Goal: Use online tool/utility: Use online tool/utility

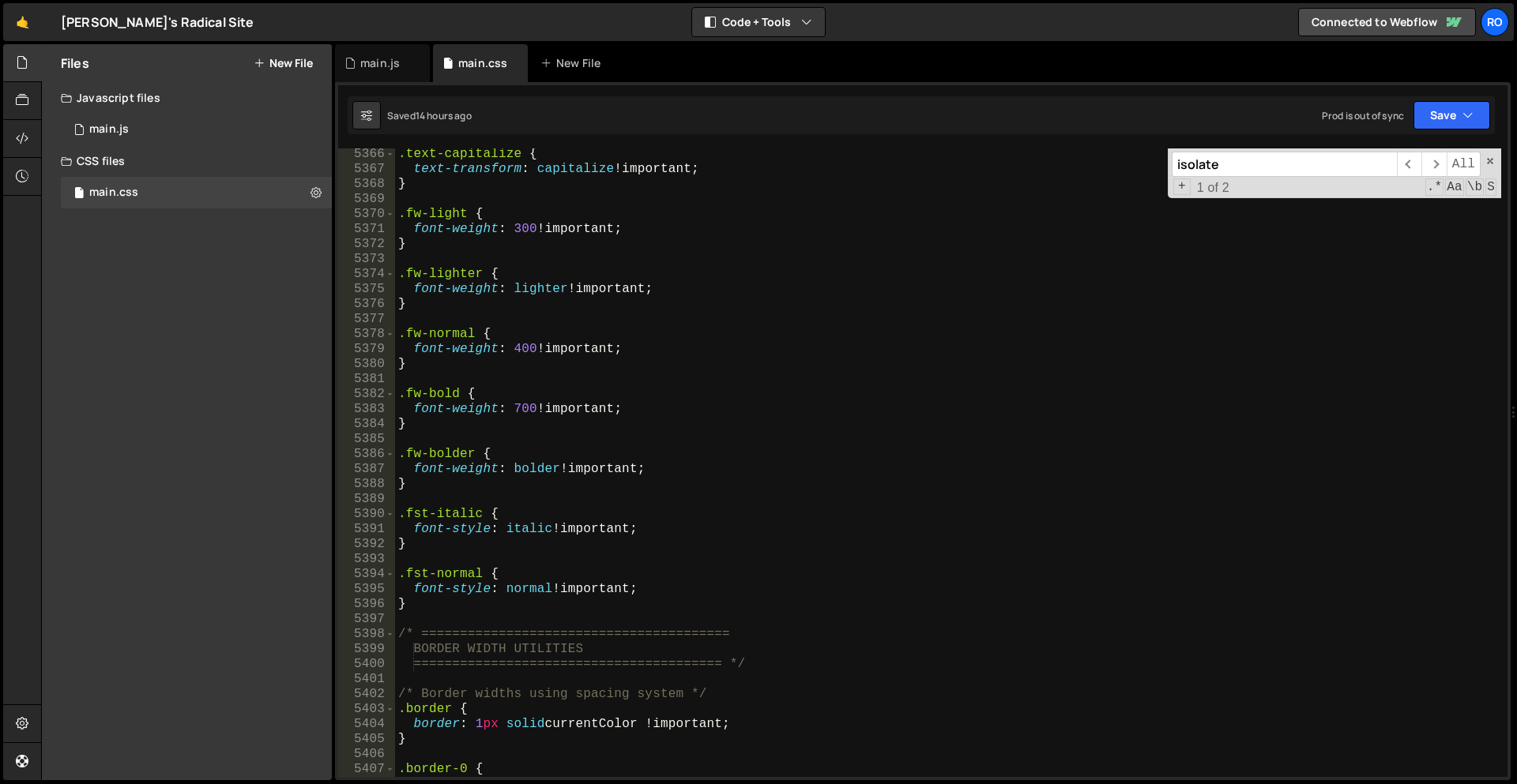
scroll to position [24445, 0]
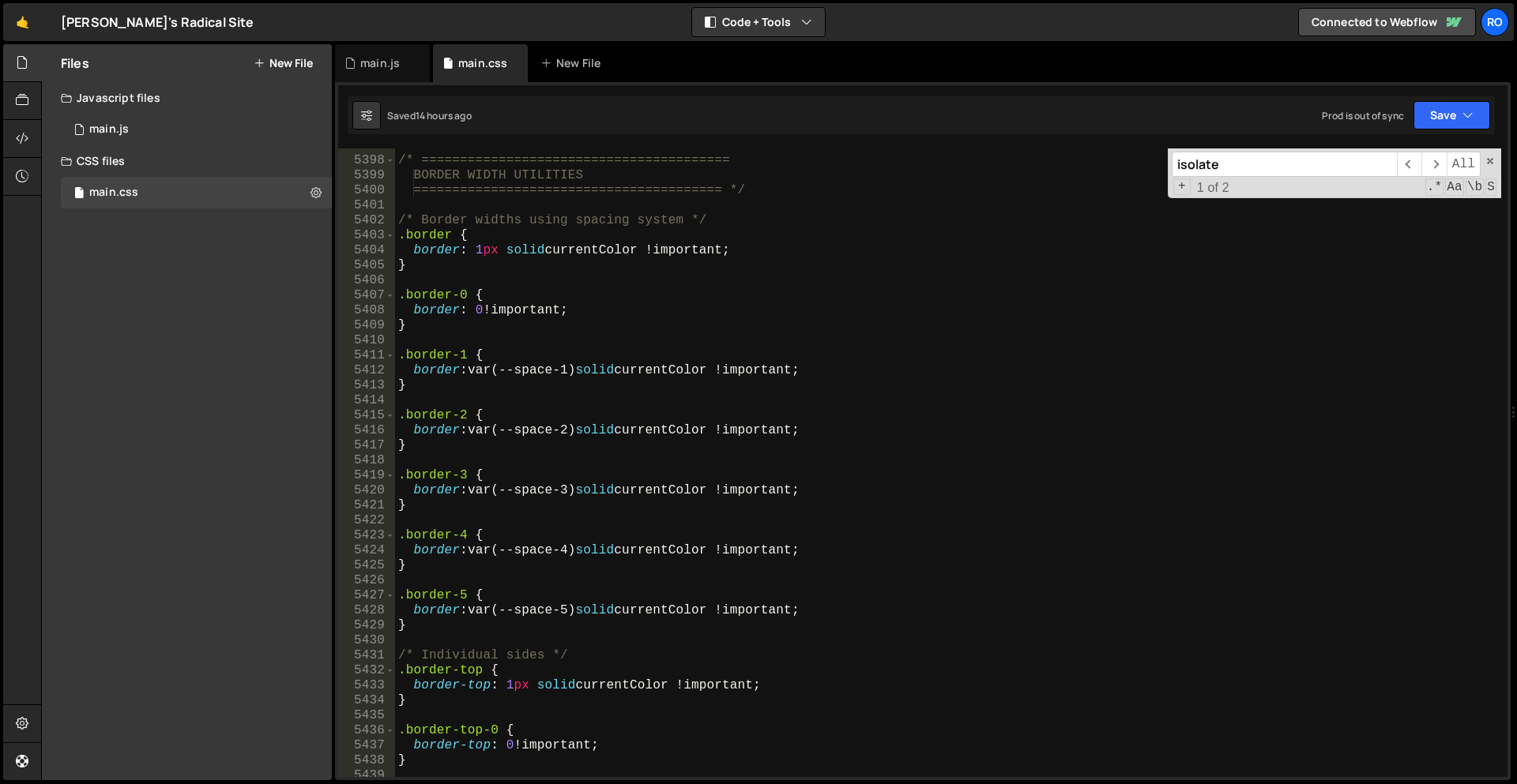
type textarea ".border-2 {"
click at [643, 420] on div "/* ======================================== BORDER WIDTH UTILITIES ============…" at bounding box center [948, 467] width 1106 height 659
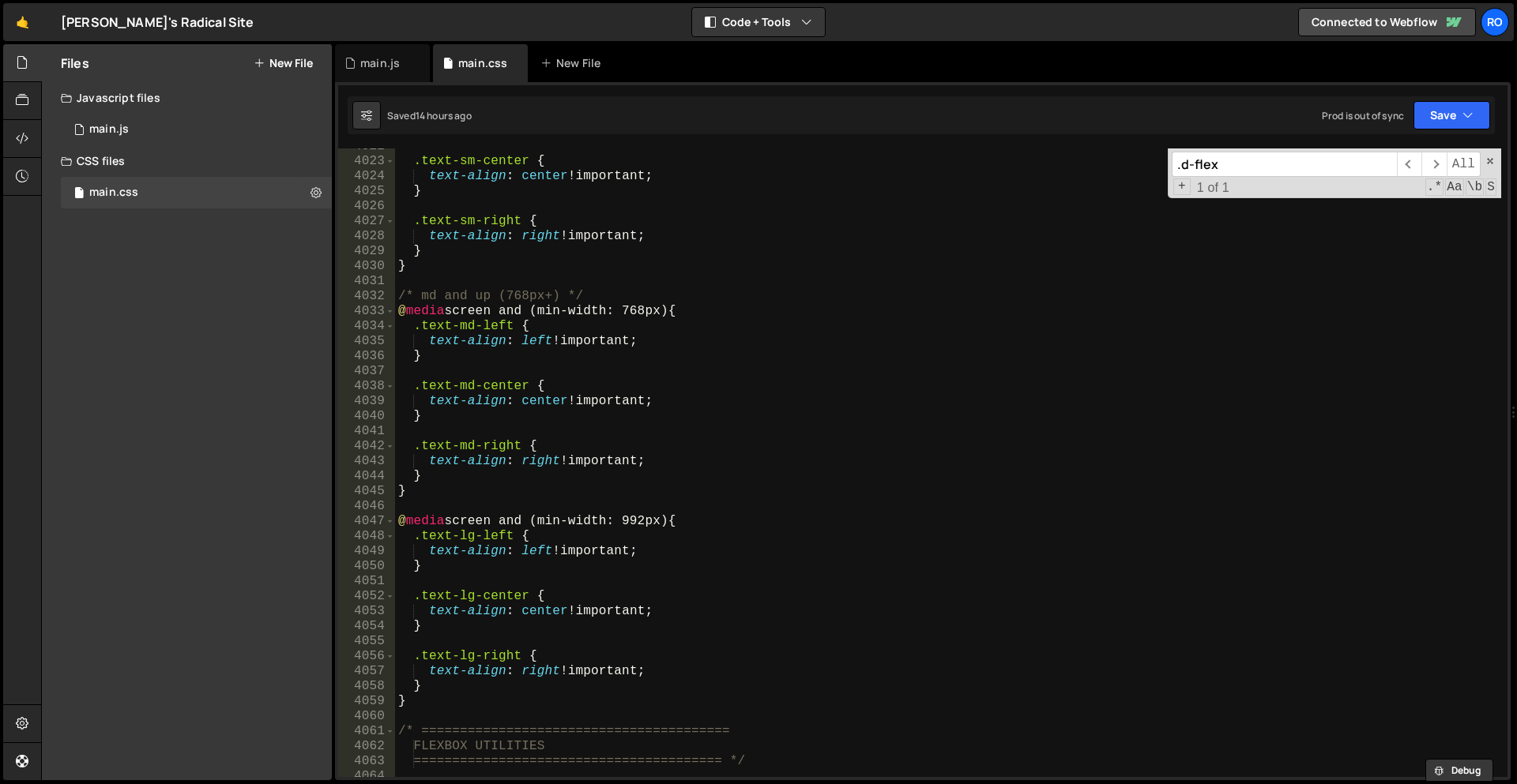
scroll to position [18245, 0]
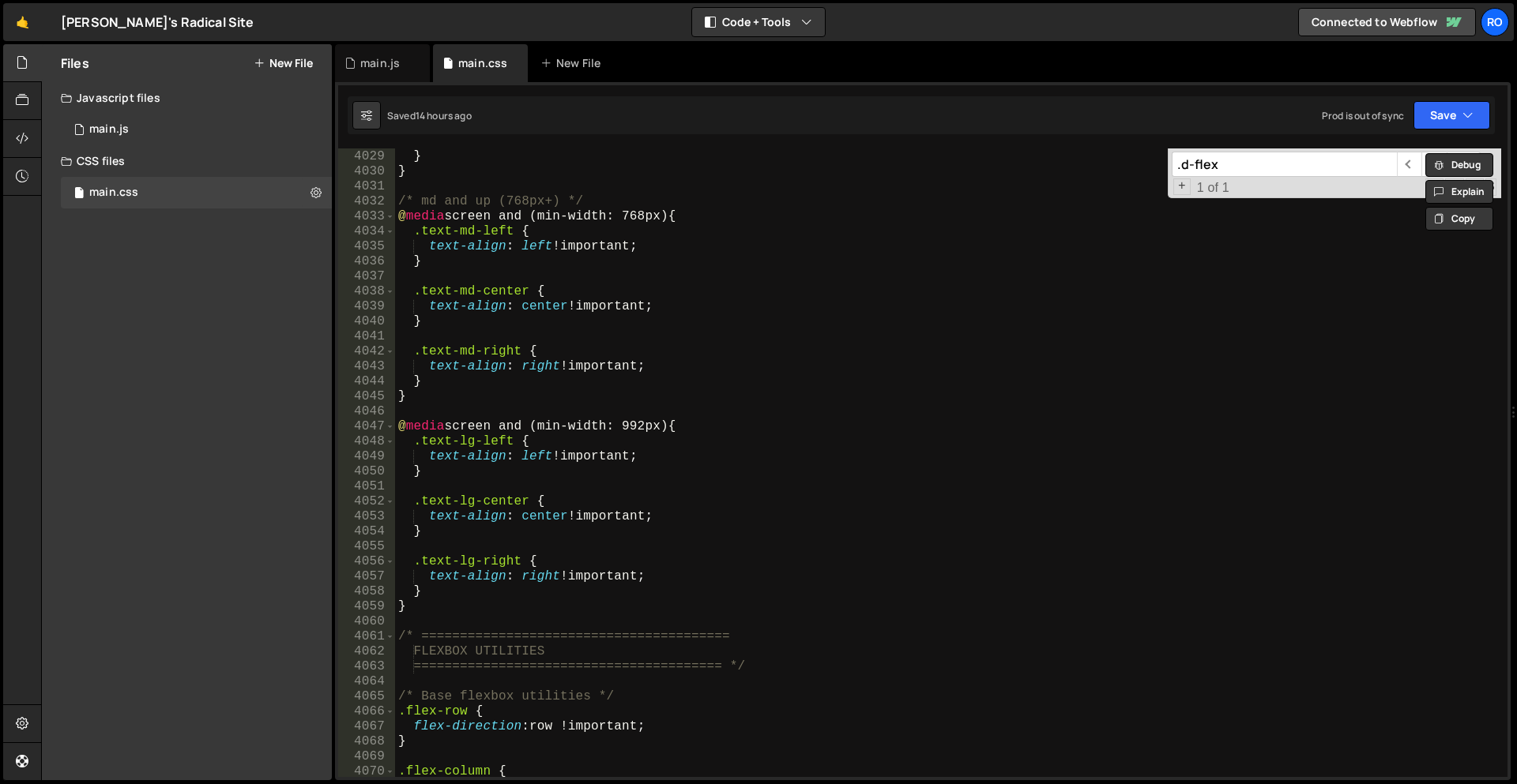
drag, startPoint x: 1286, startPoint y: 170, endPoint x: 1180, endPoint y: 165, distance: 106.1
click at [1180, 165] on input ".d-flex" at bounding box center [1284, 164] width 225 height 25
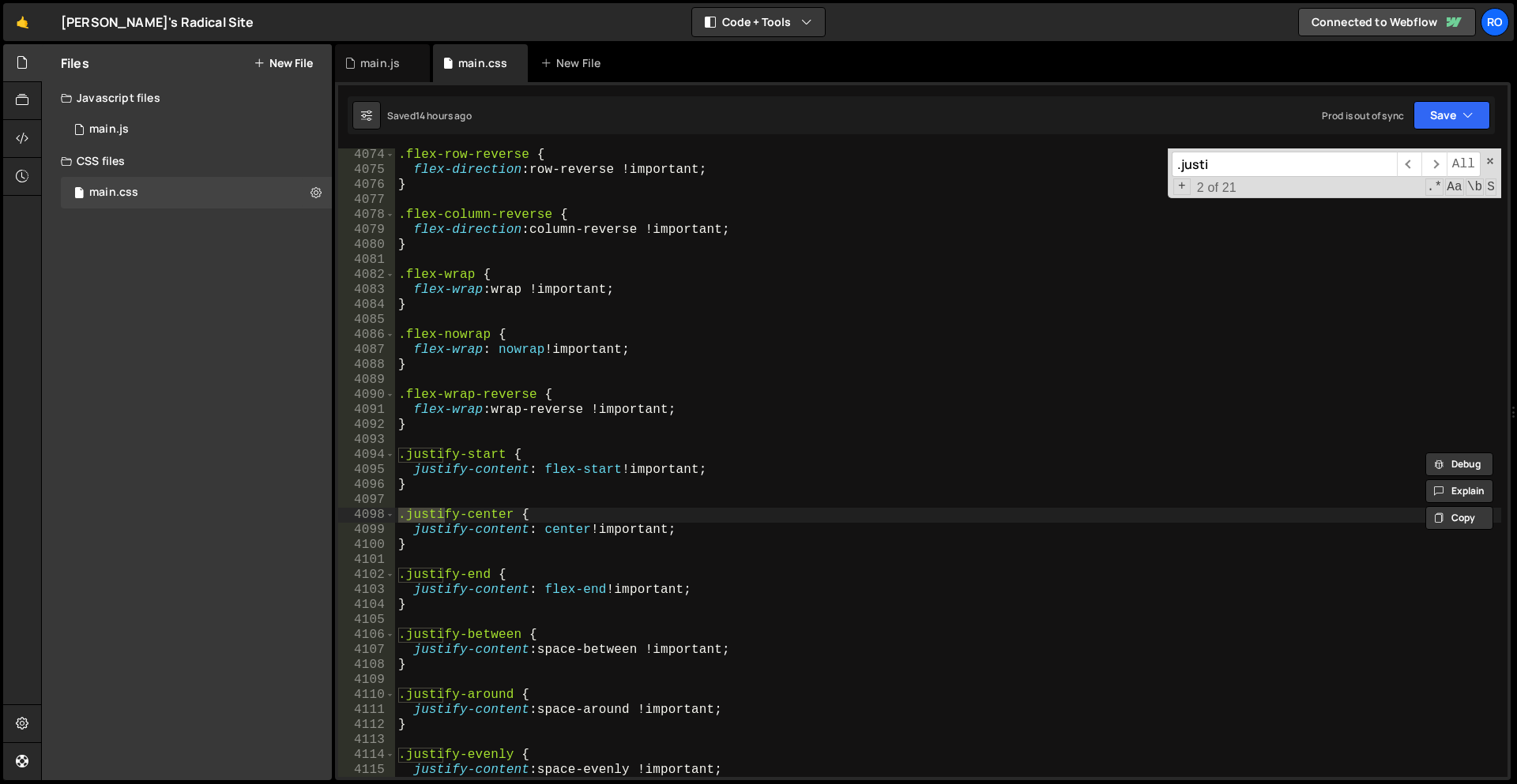
type input ".justi"
click at [465, 519] on div ".flex-row-reverse { flex-direction : row-reverse !important ; } .flex-column-re…" at bounding box center [948, 477] width 1106 height 659
click at [452, 518] on div ".flex-row-reverse { flex-direction : row-reverse !important ; } .flex-column-re…" at bounding box center [948, 477] width 1106 height 659
click at [459, 515] on div ".flex-row-reverse { flex-direction : row-reverse !important ; } .flex-column-re…" at bounding box center [948, 477] width 1106 height 659
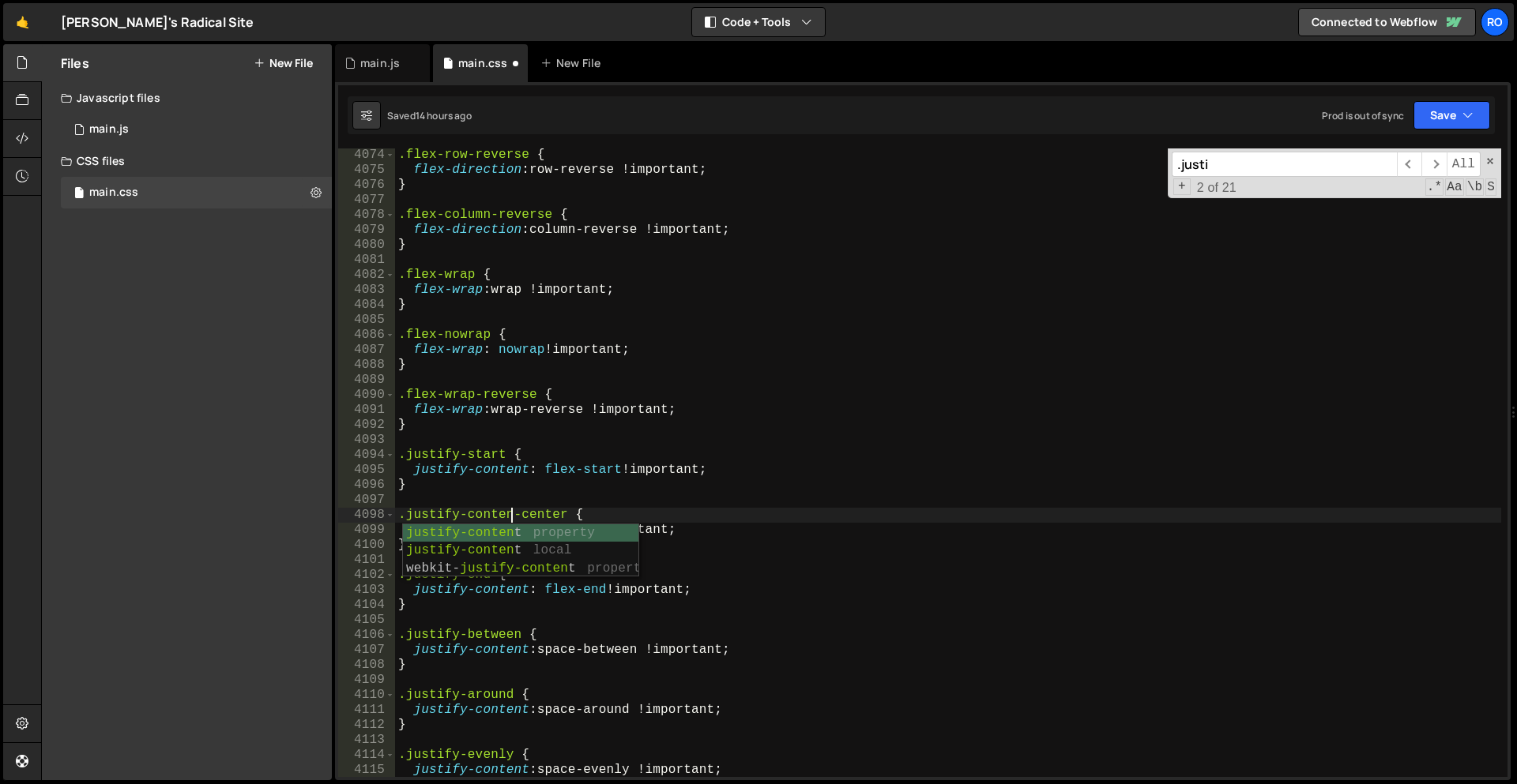
scroll to position [0, 7]
click at [458, 518] on div ".flex-row-reverse { flex-direction : row-reverse !important ; } .flex-column-re…" at bounding box center [948, 477] width 1106 height 659
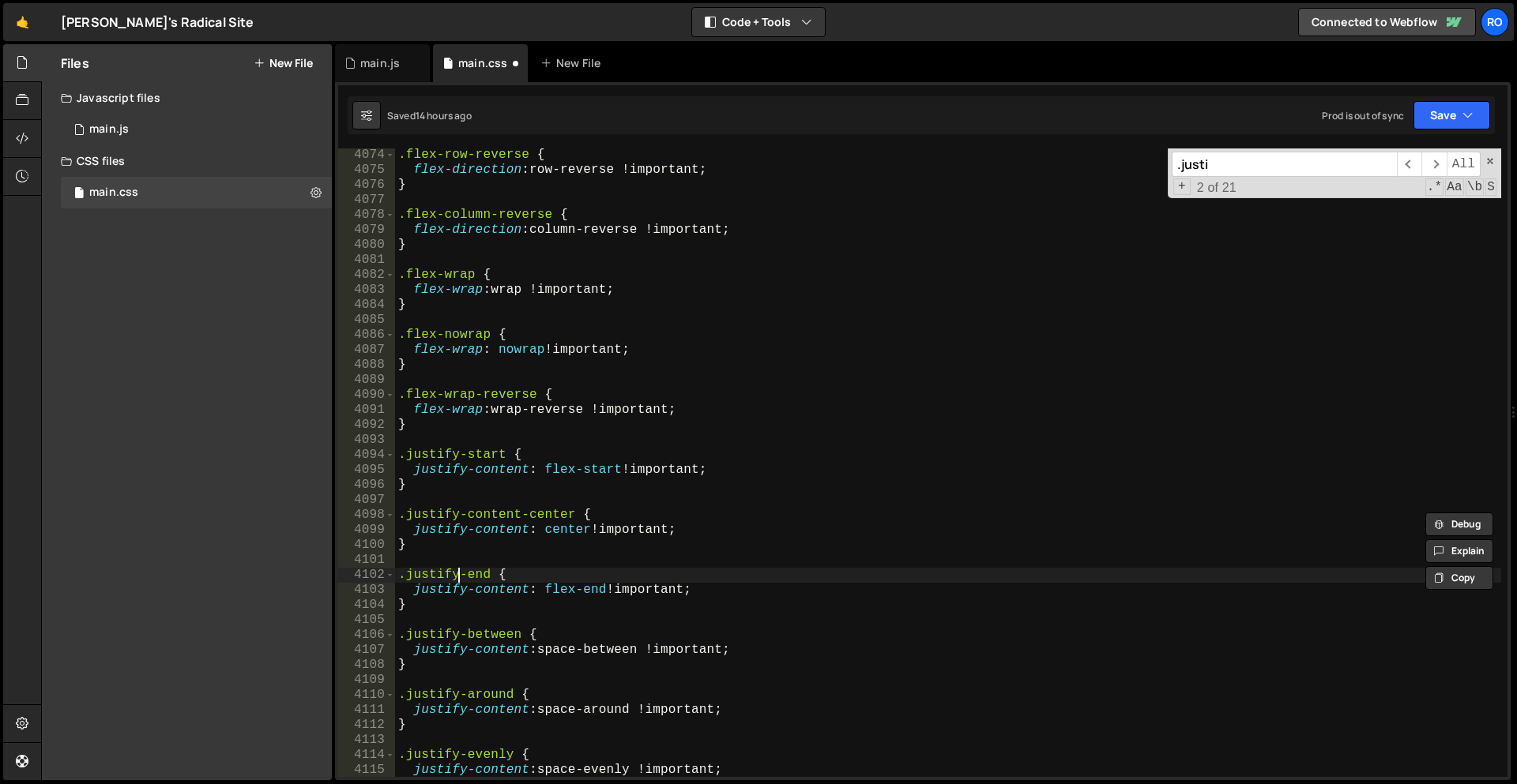
click at [456, 573] on div ".flex-row-reverse { flex-direction : row-reverse !important ; } .flex-column-re…" at bounding box center [948, 477] width 1106 height 659
paste textarea "content-"
click at [458, 635] on div ".flex-row-reverse { flex-direction : row-reverse !important ; } .flex-column-re…" at bounding box center [948, 477] width 1106 height 659
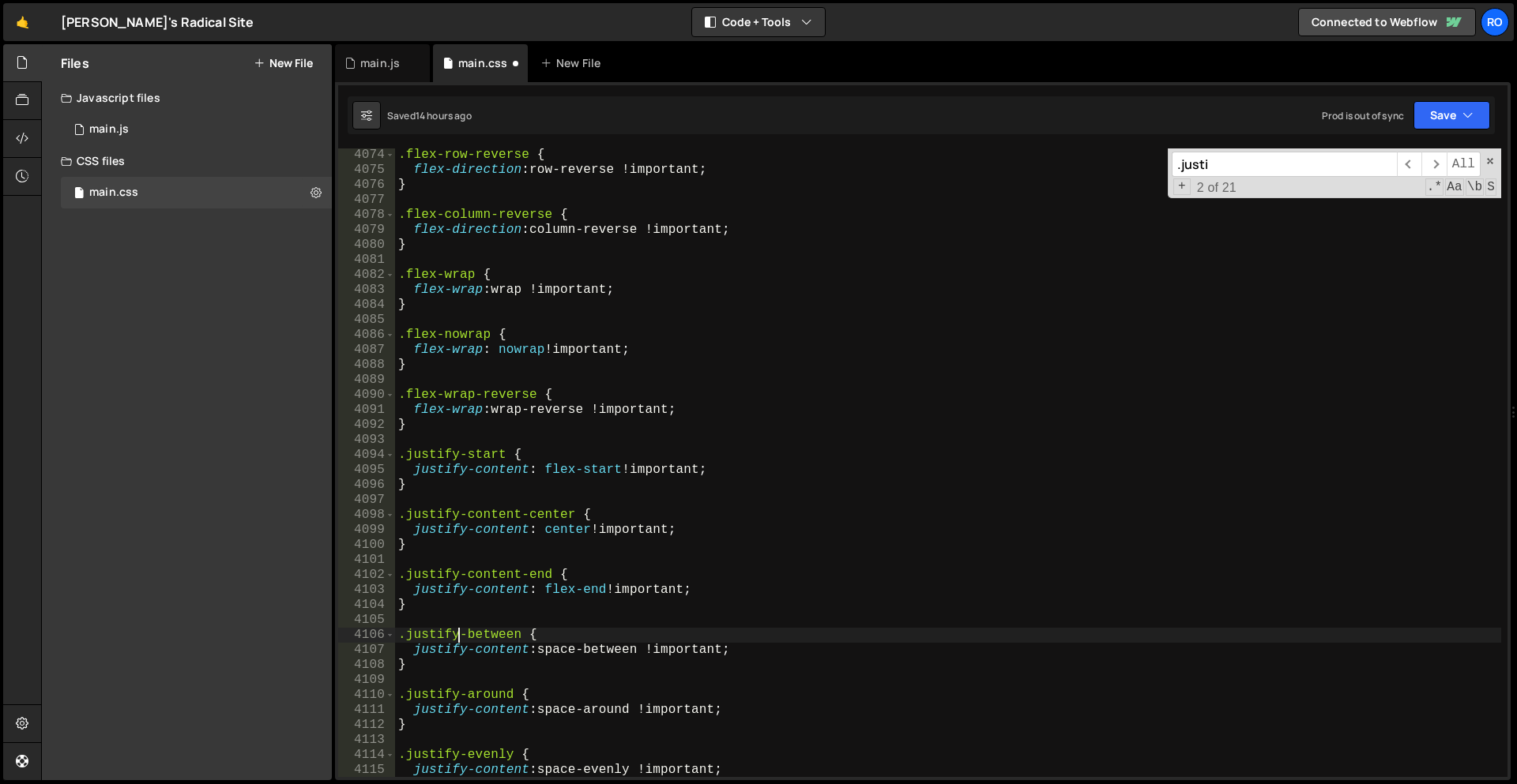
paste textarea "content-"
click at [667, 648] on div ".flex-row-reverse { flex-direction : row-reverse !important ; } .flex-column-re…" at bounding box center [948, 477] width 1106 height 659
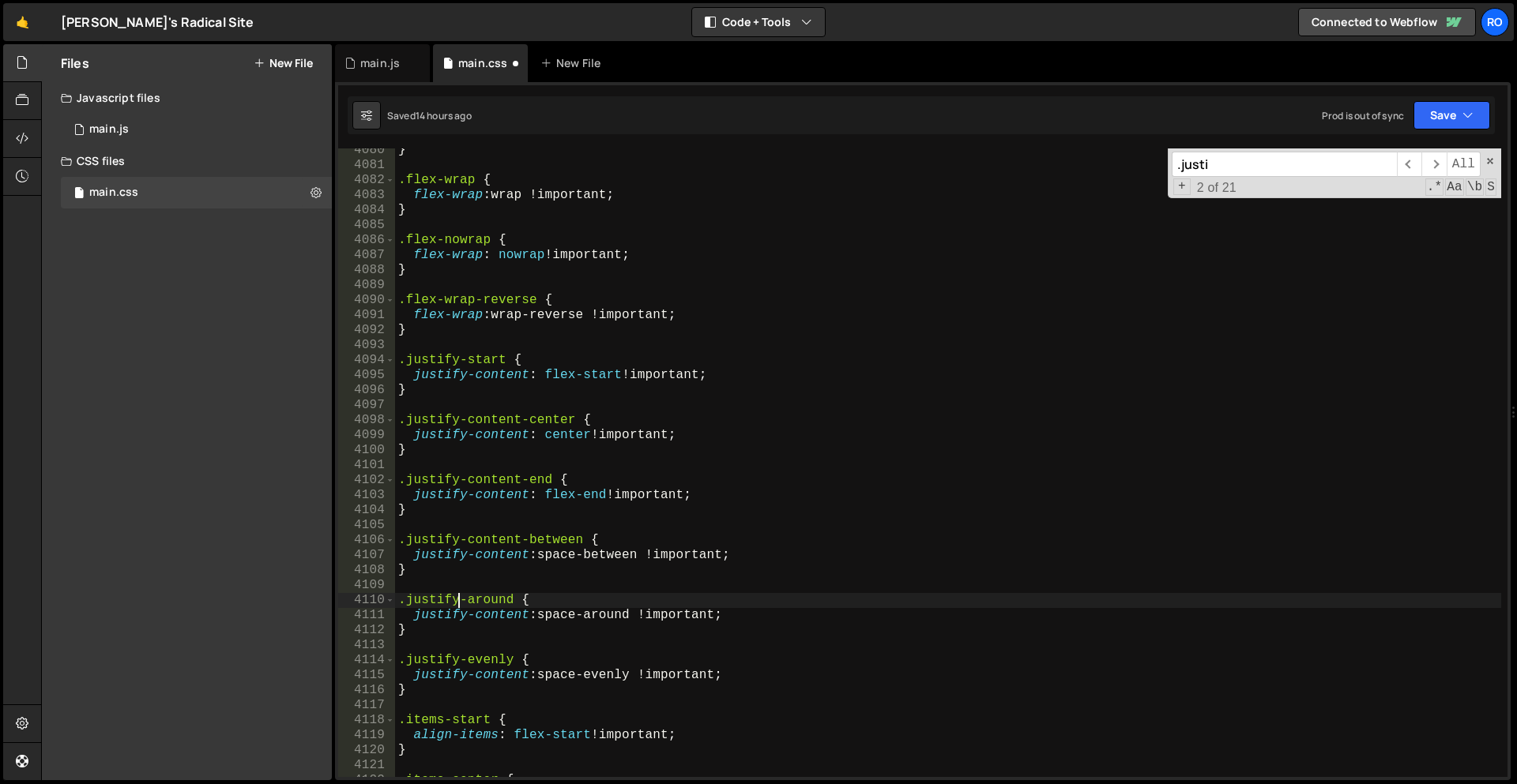
click at [457, 602] on div "} .flex-wrap { flex-wrap : wrap !important ; } .flex-nowrap { flex-wrap : nowra…" at bounding box center [948, 472] width 1106 height 659
paste textarea "content-"
click at [456, 660] on div "} .flex-wrap { flex-wrap : wrap !important ; } .flex-nowrap { flex-wrap : nowra…" at bounding box center [948, 472] width 1106 height 659
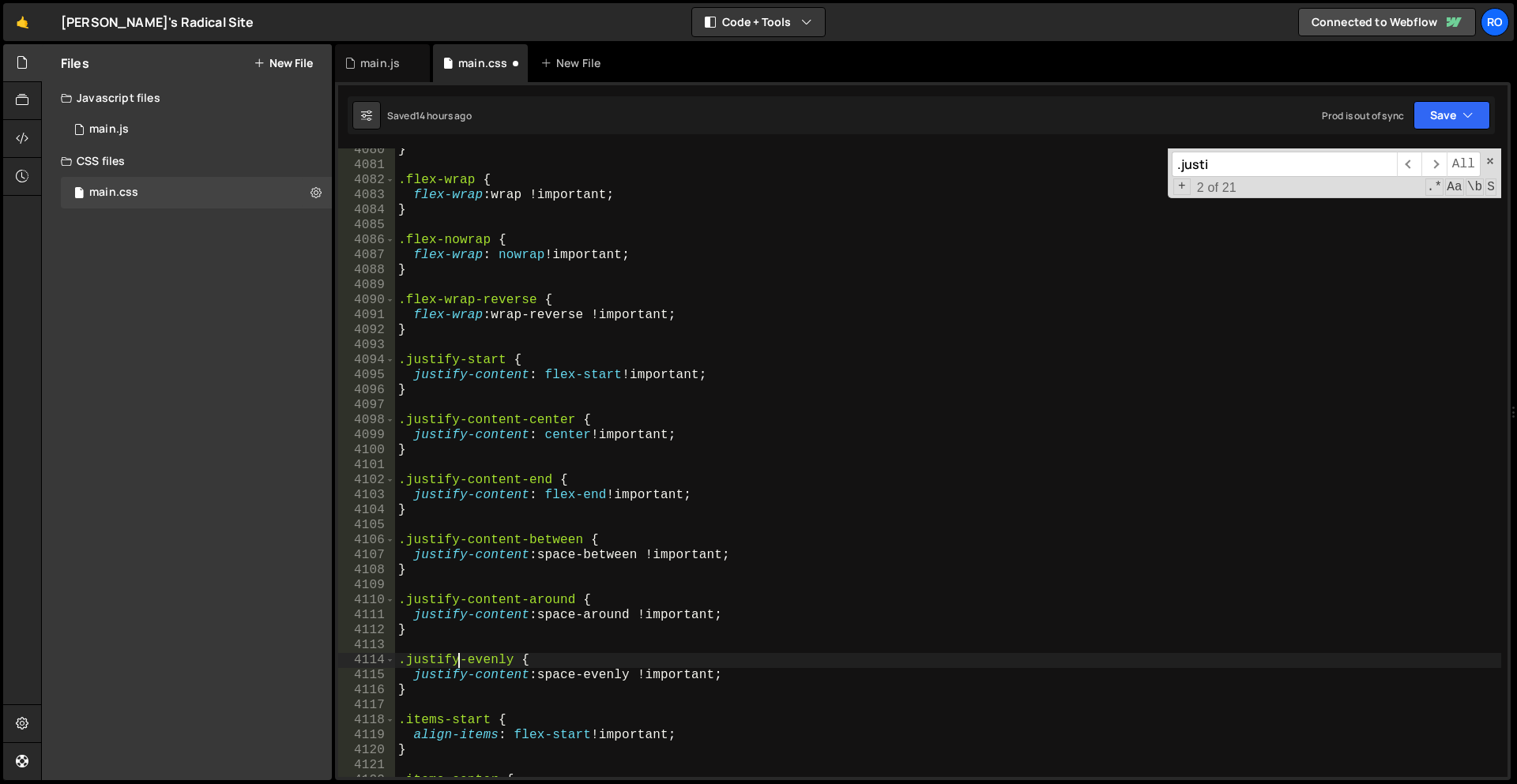
paste textarea "content-"
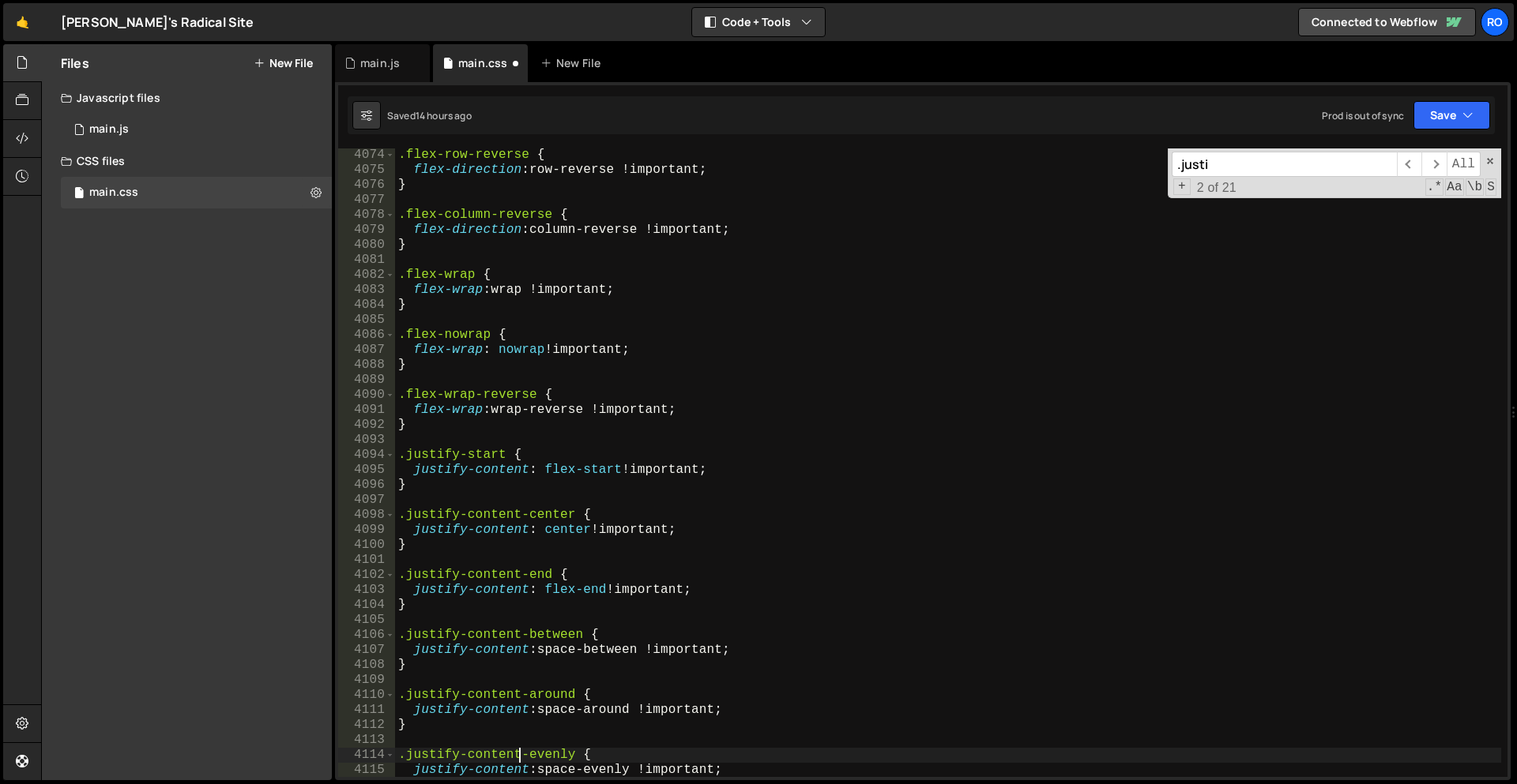
scroll to position [18449, 0]
click at [459, 455] on div ".flex-row-reverse { flex-direction : row-reverse !important ; } .flex-column-re…" at bounding box center [948, 477] width 1106 height 659
paste textarea "content-"
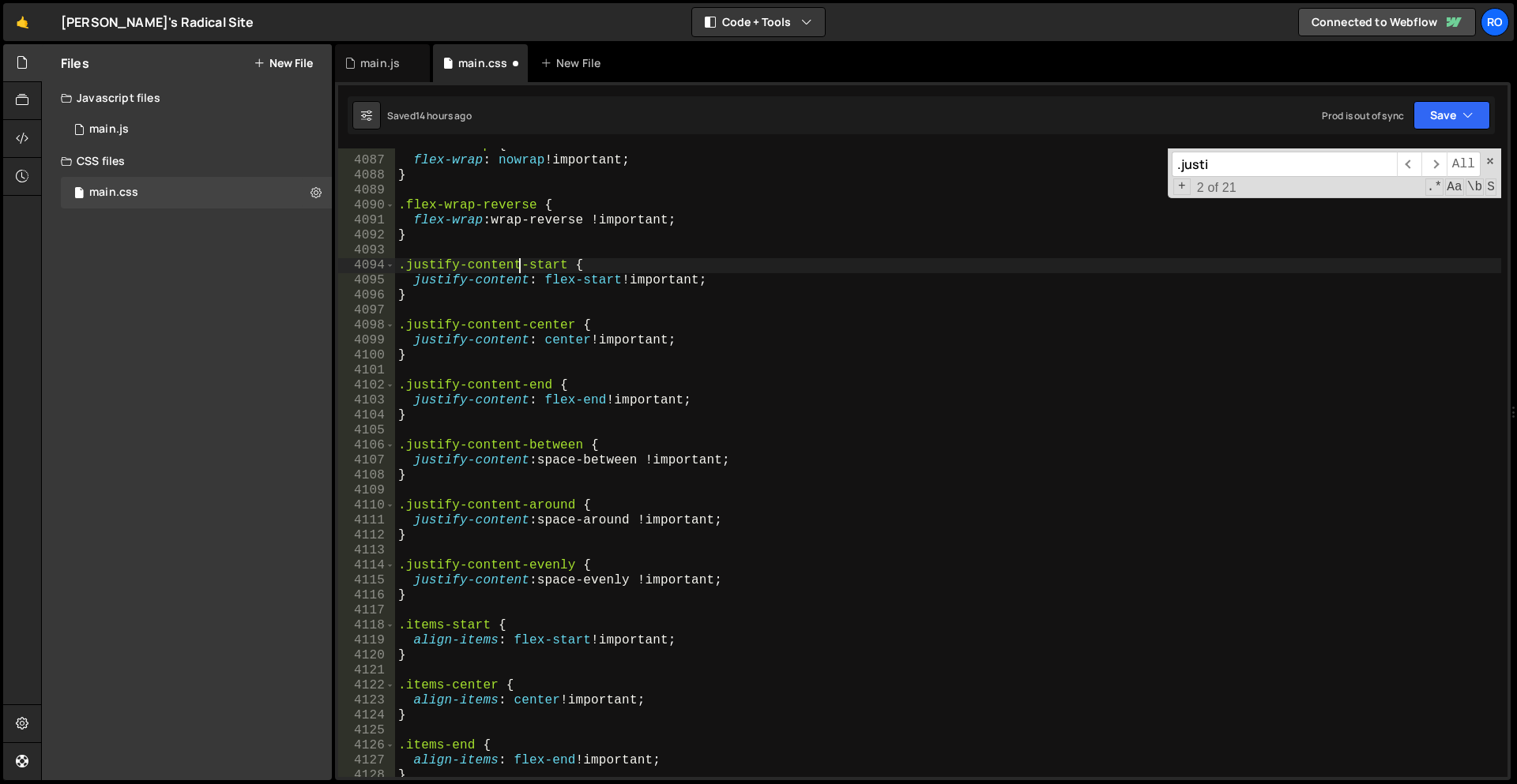
scroll to position [18535, 0]
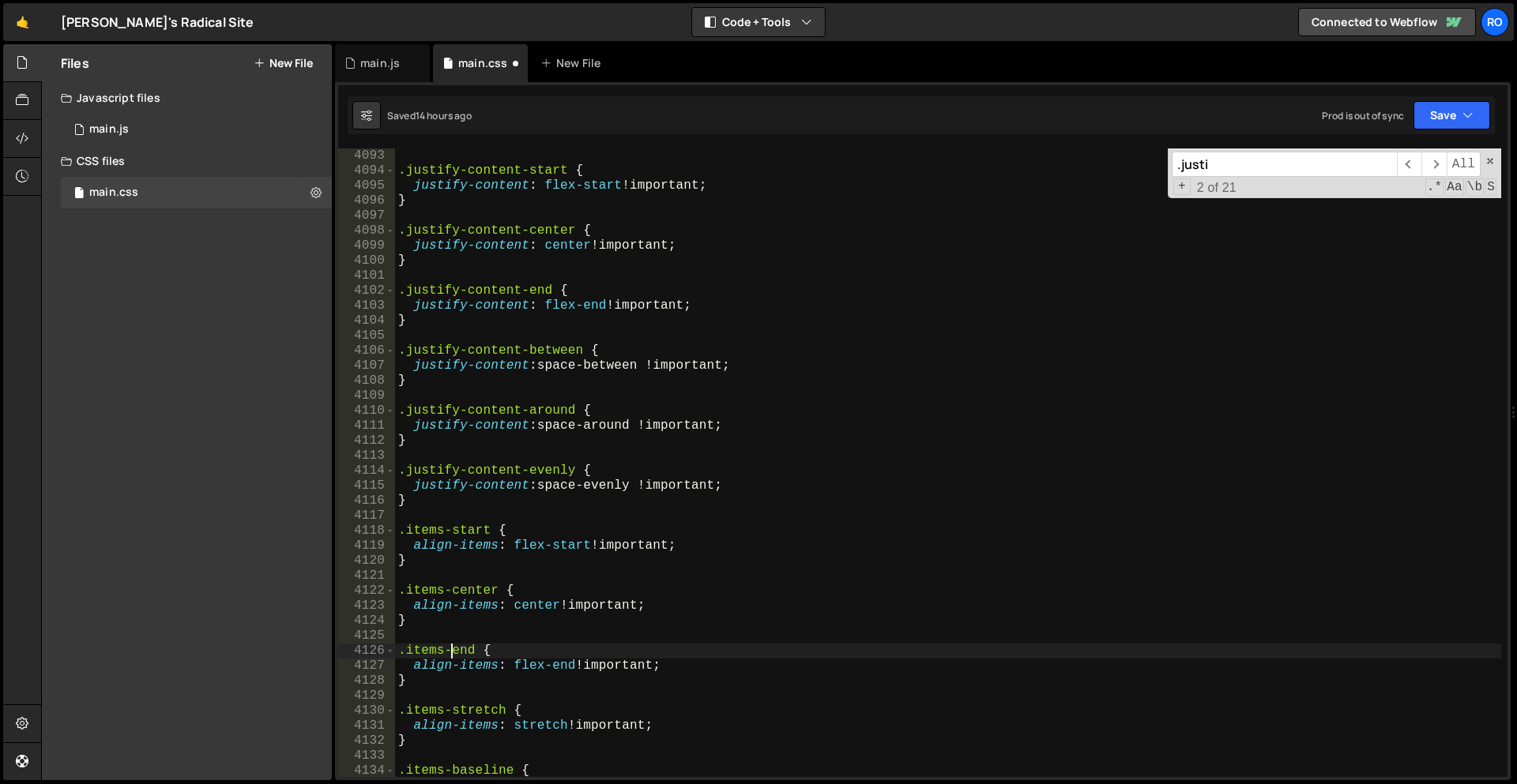
click at [452, 645] on div ".justify-content-start { justify-content : flex-start !important ; } .justify-c…" at bounding box center [948, 478] width 1106 height 659
click at [449, 649] on div ".justify-content-start { justify-content : flex-start !important ; } .justify-c…" at bounding box center [948, 478] width 1106 height 659
click at [441, 654] on div ".justify-content-start { justify-content : flex-start !important ; } .justify-c…" at bounding box center [948, 478] width 1106 height 659
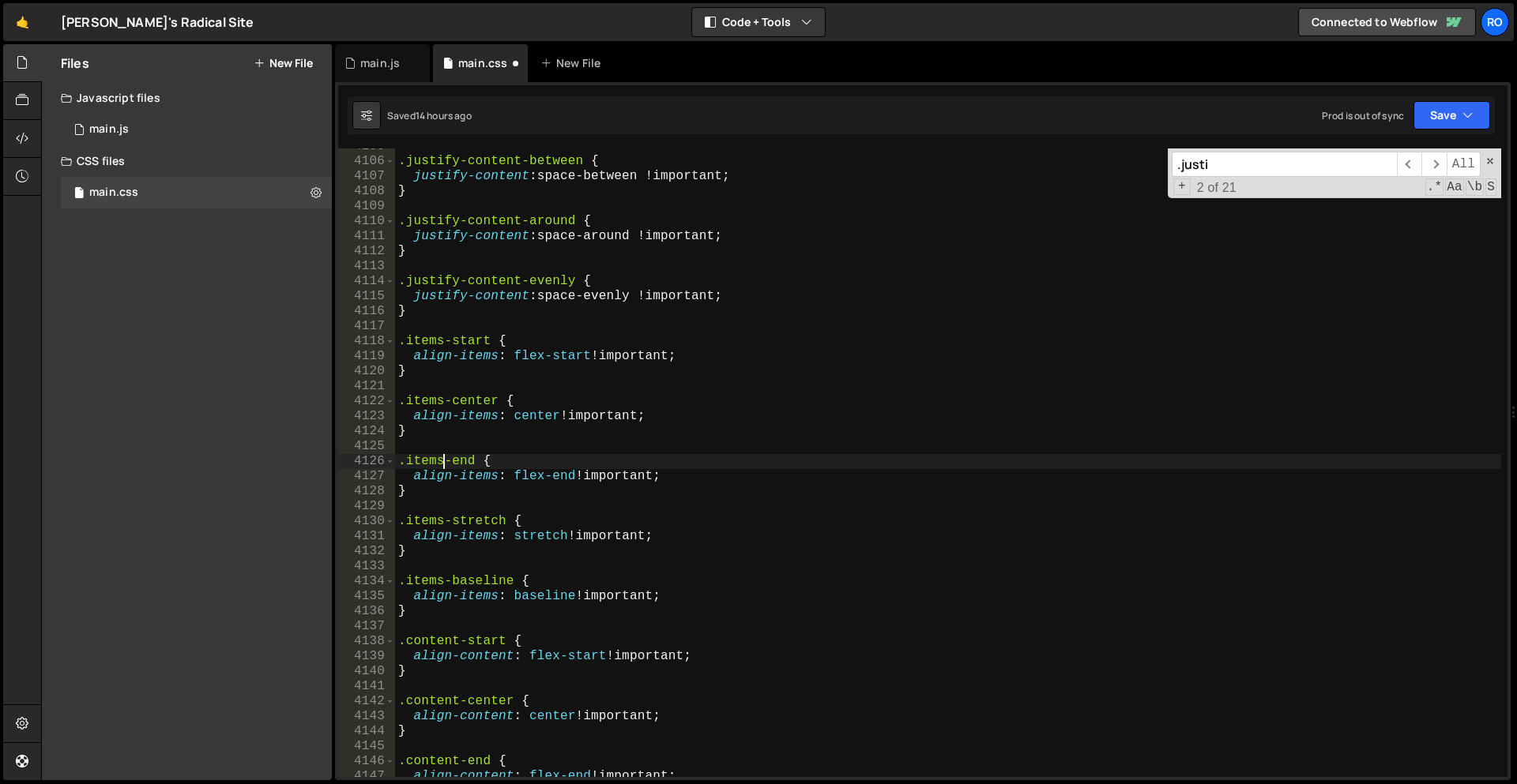
scroll to position [18564, 0]
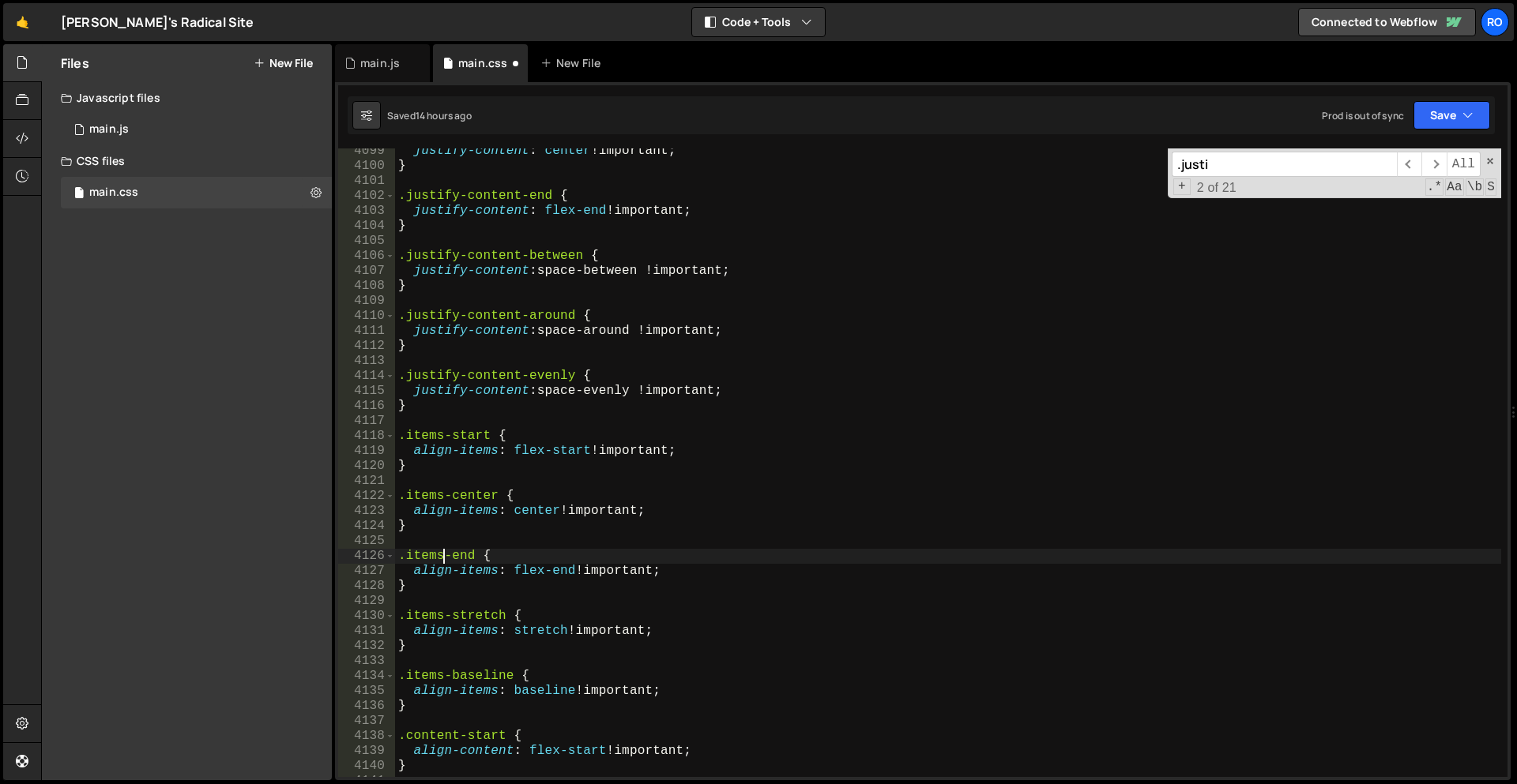
paste textarea "content-"
click at [479, 559] on div "justify-content : center !important ; } .justify-content-end { justify-content …" at bounding box center [948, 473] width 1106 height 659
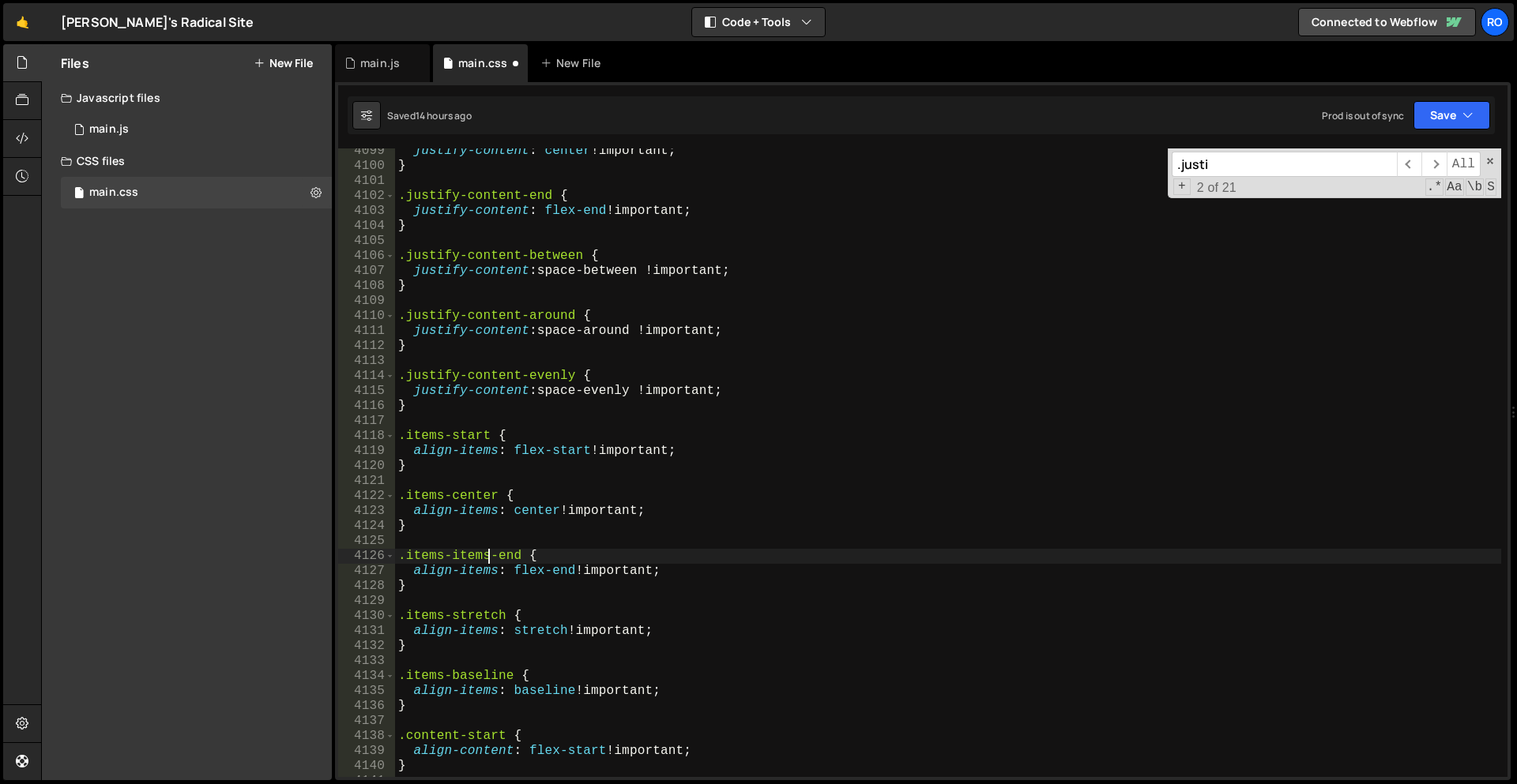
click at [750, 353] on div "justify-content : center !important ; } .justify-content-end { justify-content …" at bounding box center [948, 473] width 1106 height 659
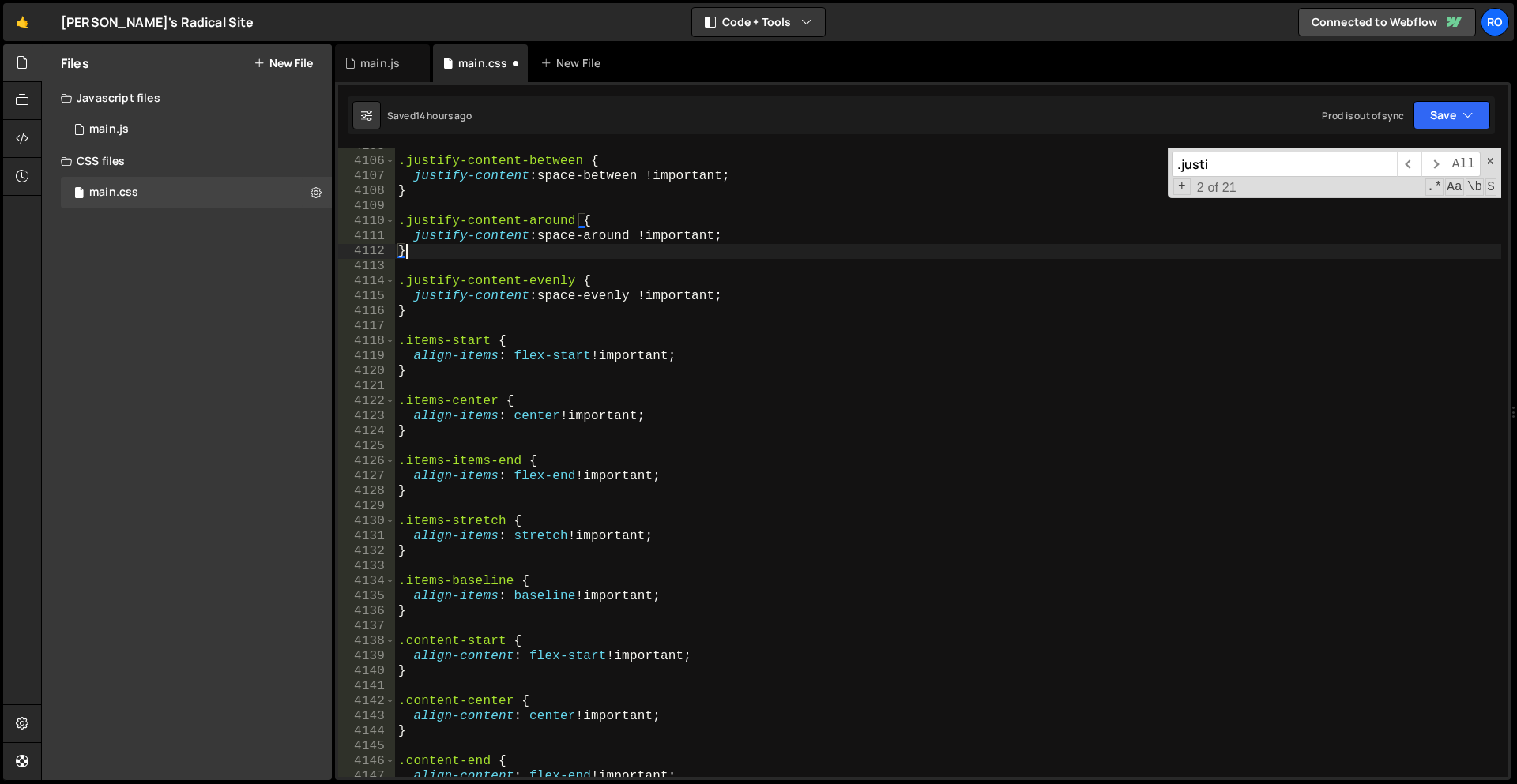
scroll to position [18592, 0]
click at [445, 520] on div ".justify-content-between { justify-content : space-between !important ; } .just…" at bounding box center [948, 468] width 1106 height 659
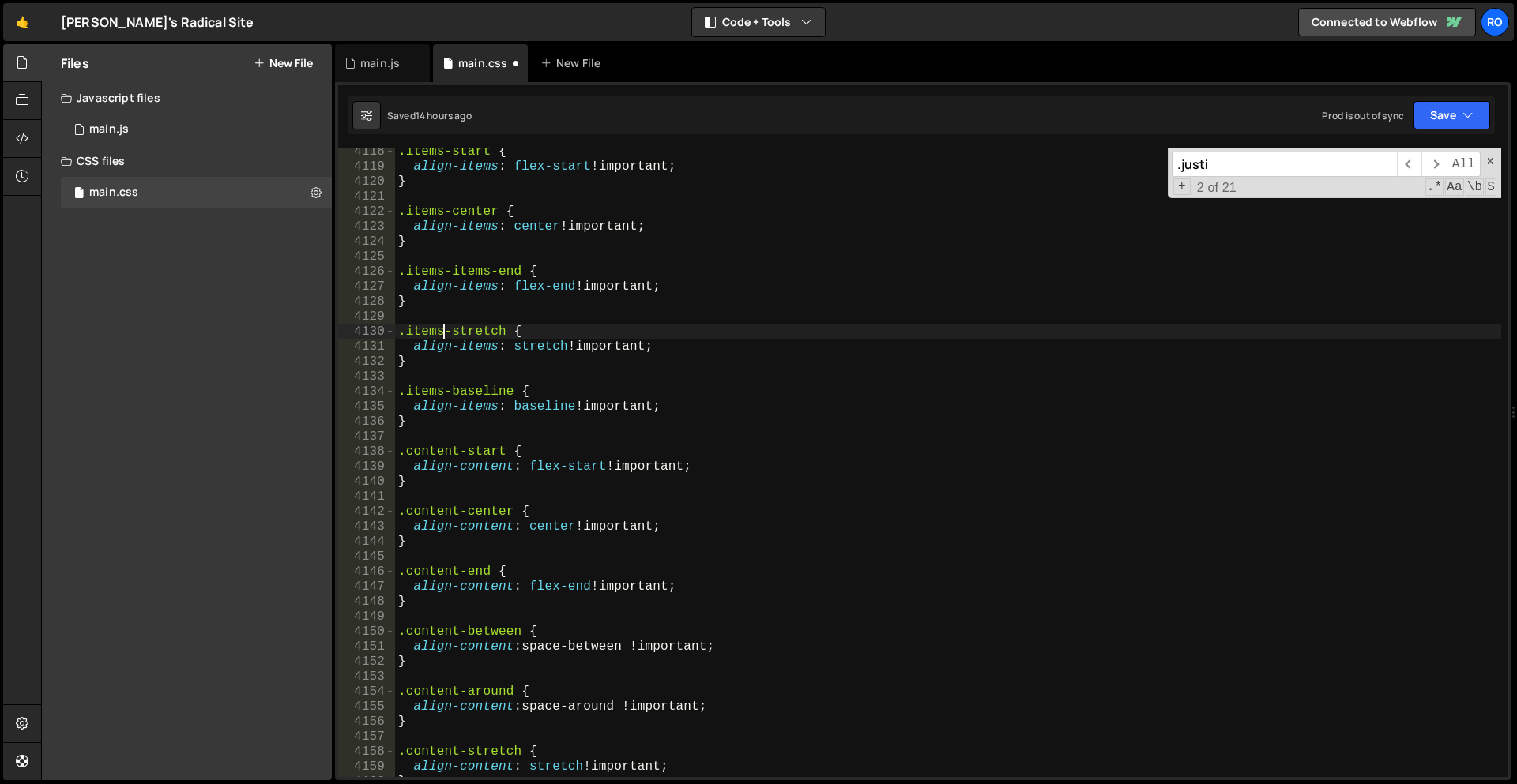
scroll to position [18650, 0]
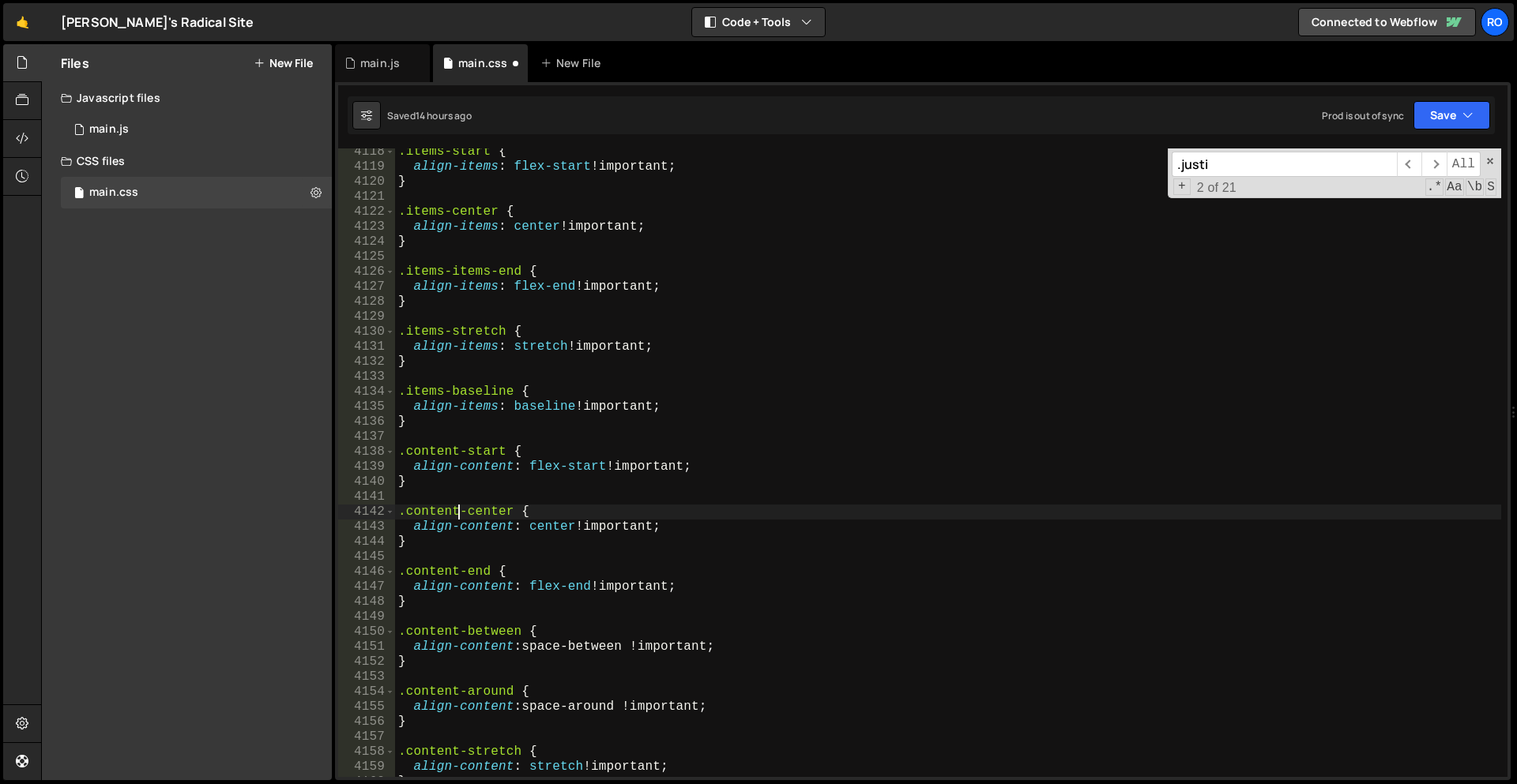
click at [459, 513] on div ".items-start { align-items : flex-start !important ; } .items-center { align-it…" at bounding box center [948, 474] width 1106 height 659
paste textarea "ontent-c"
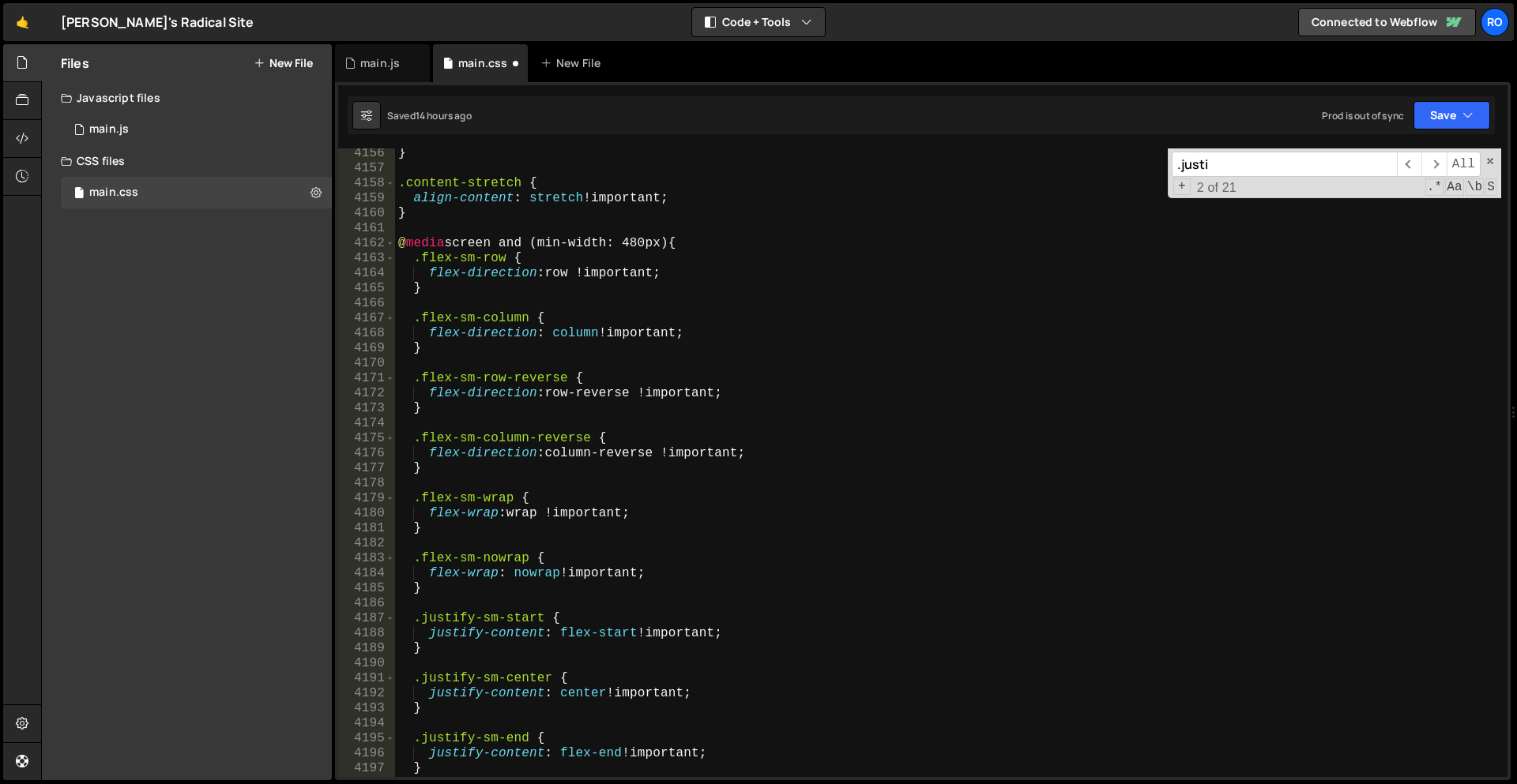
scroll to position [18822, 0]
click at [473, 676] on div "} .content-stretch { align-content : stretch !important ; } @ media screen and …" at bounding box center [948, 476] width 1106 height 659
click at [473, 618] on div "} .content-stretch { align-content : stretch !important ; } @ media screen and …" at bounding box center [948, 476] width 1106 height 659
paste textarea "content-"
click at [470, 679] on div "} .content-stretch { align-content : stretch !important ; } @ media screen and …" at bounding box center [948, 476] width 1106 height 659
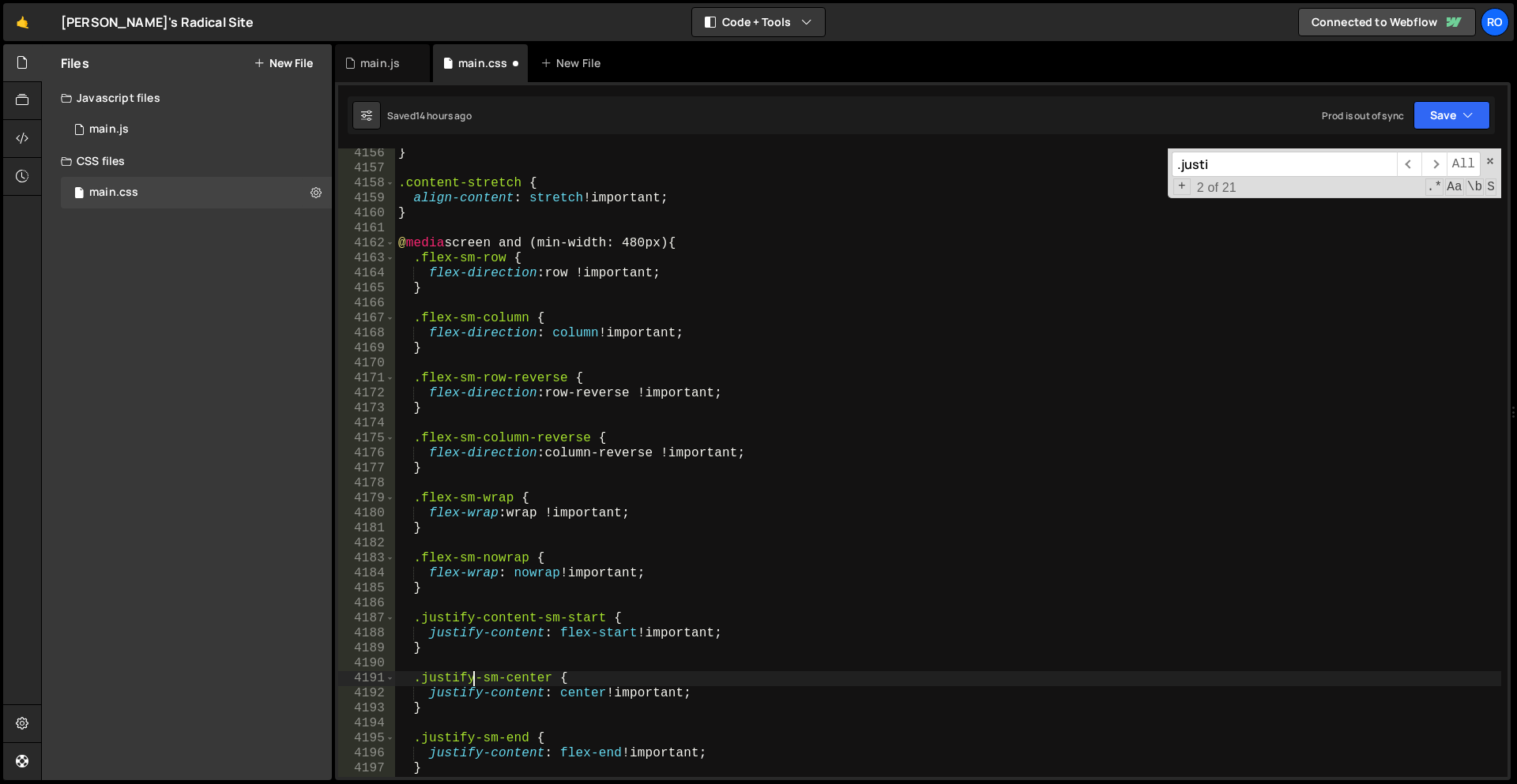
paste textarea "content-"
click at [471, 736] on div "} .content-stretch { align-content : stretch !important ; } @ media screen and …" at bounding box center [948, 476] width 1106 height 659
paste textarea "content-"
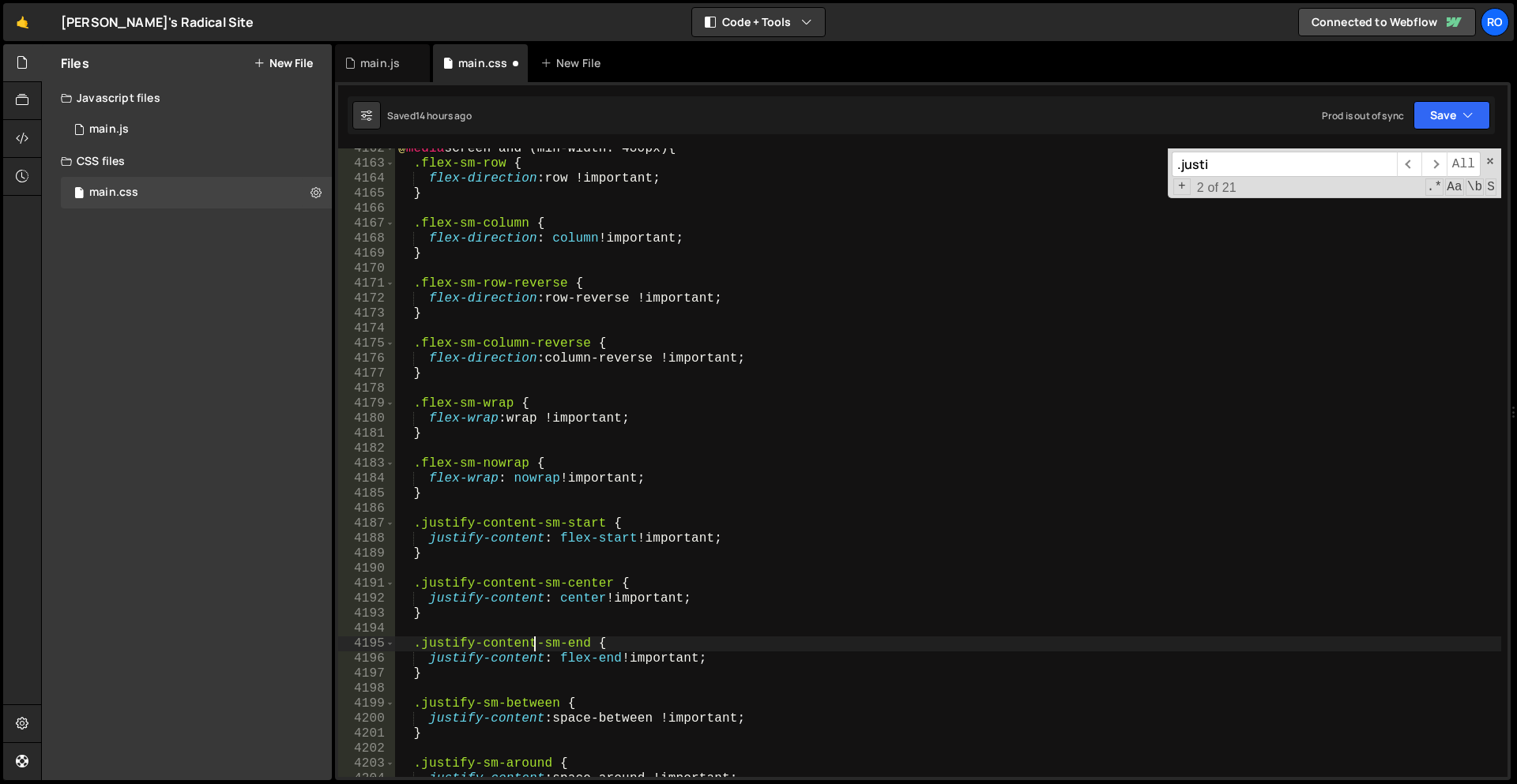
scroll to position [18878, 0]
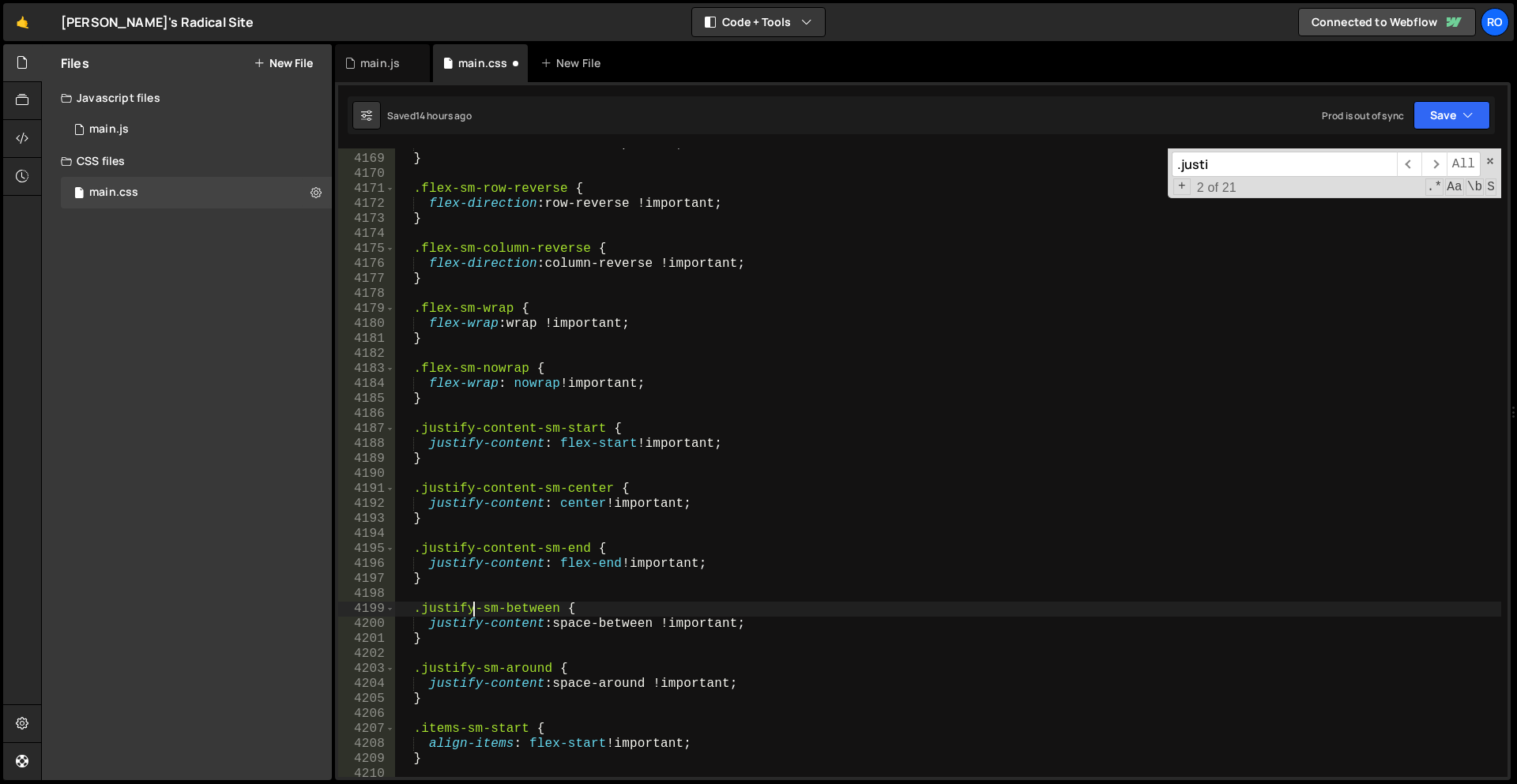
click at [474, 612] on div "flex-direction : column !important ; } .flex-sm-row-reverse { flex-direction : …" at bounding box center [948, 466] width 1106 height 659
paste textarea "content-"
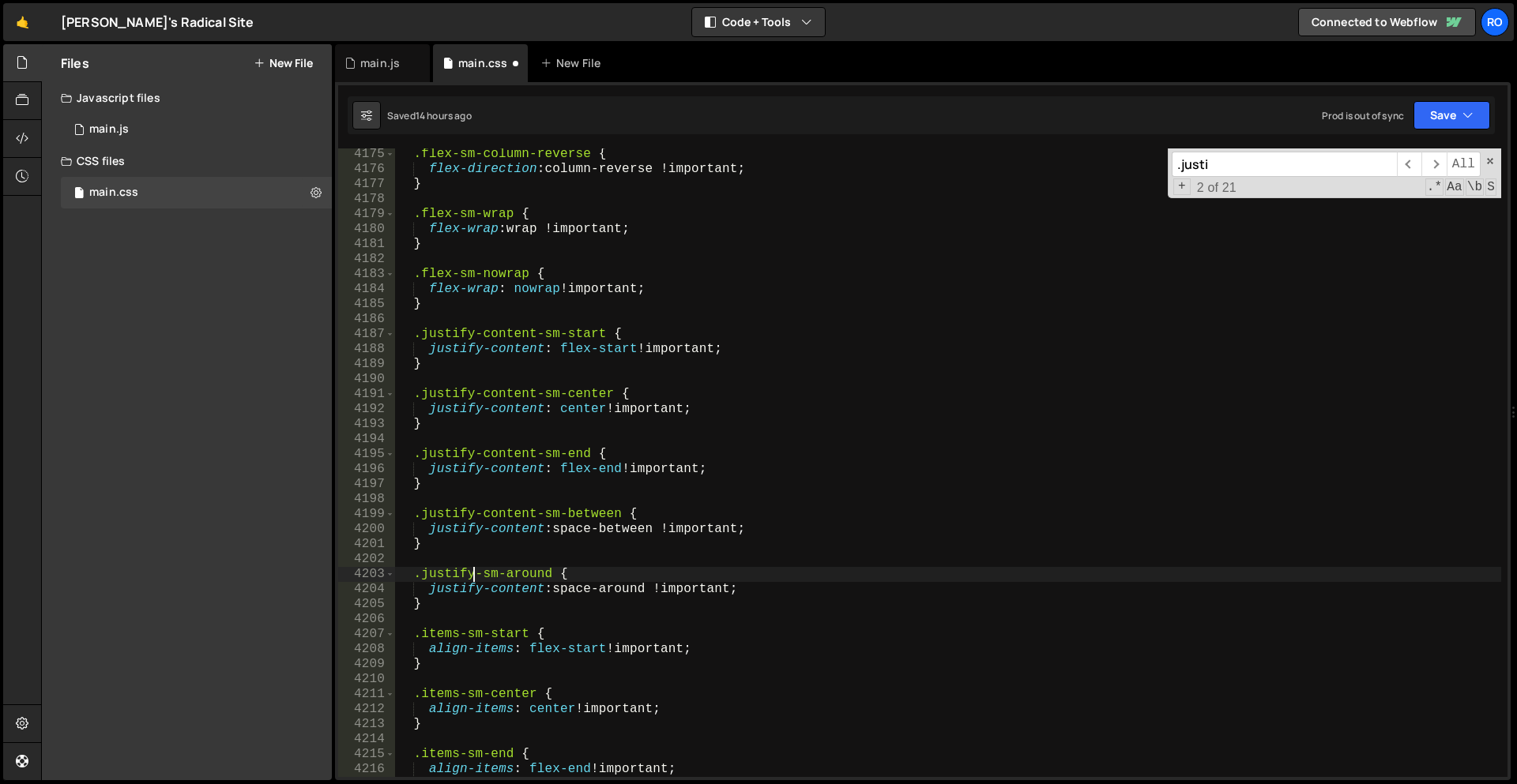
click at [475, 576] on div ".flex-sm-column-reverse { flex-direction : column-reverse !important ; } .flex-…" at bounding box center [948, 476] width 1106 height 659
paste textarea "content-"
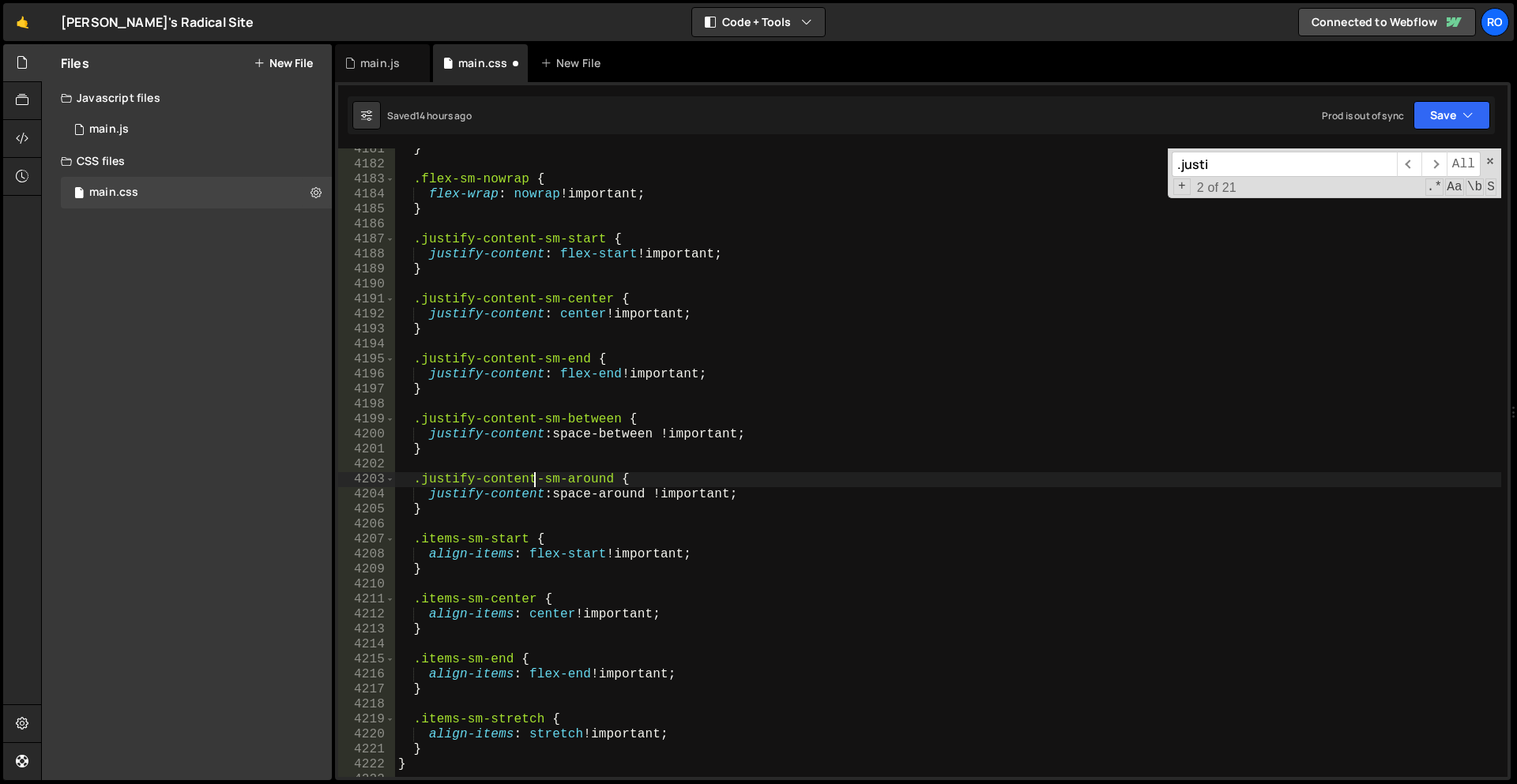
scroll to position [18993, 0]
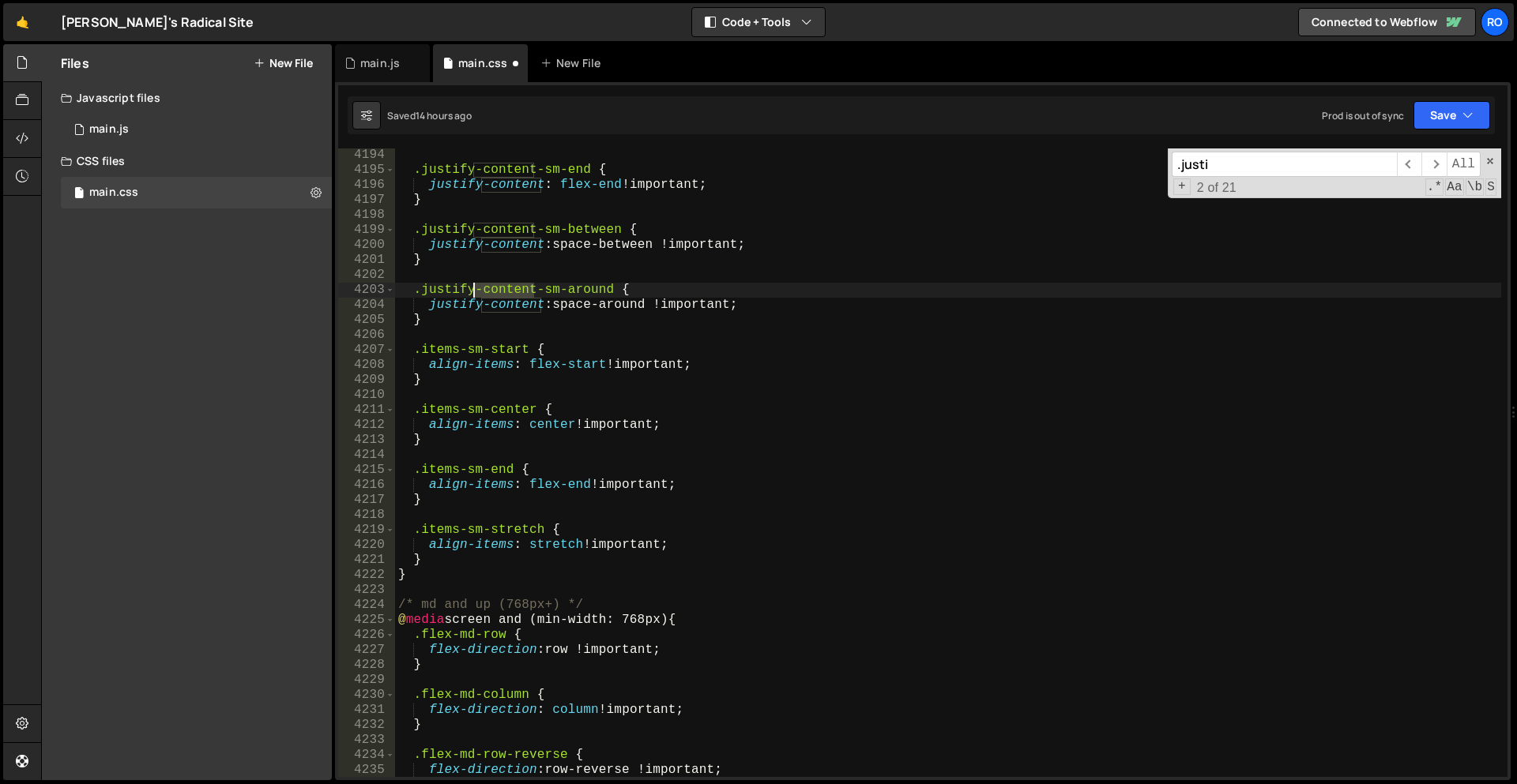
click at [471, 291] on div ".justify-content-sm-end { justify-content : flex-end !important ; } .justify-co…" at bounding box center [948, 477] width 1106 height 659
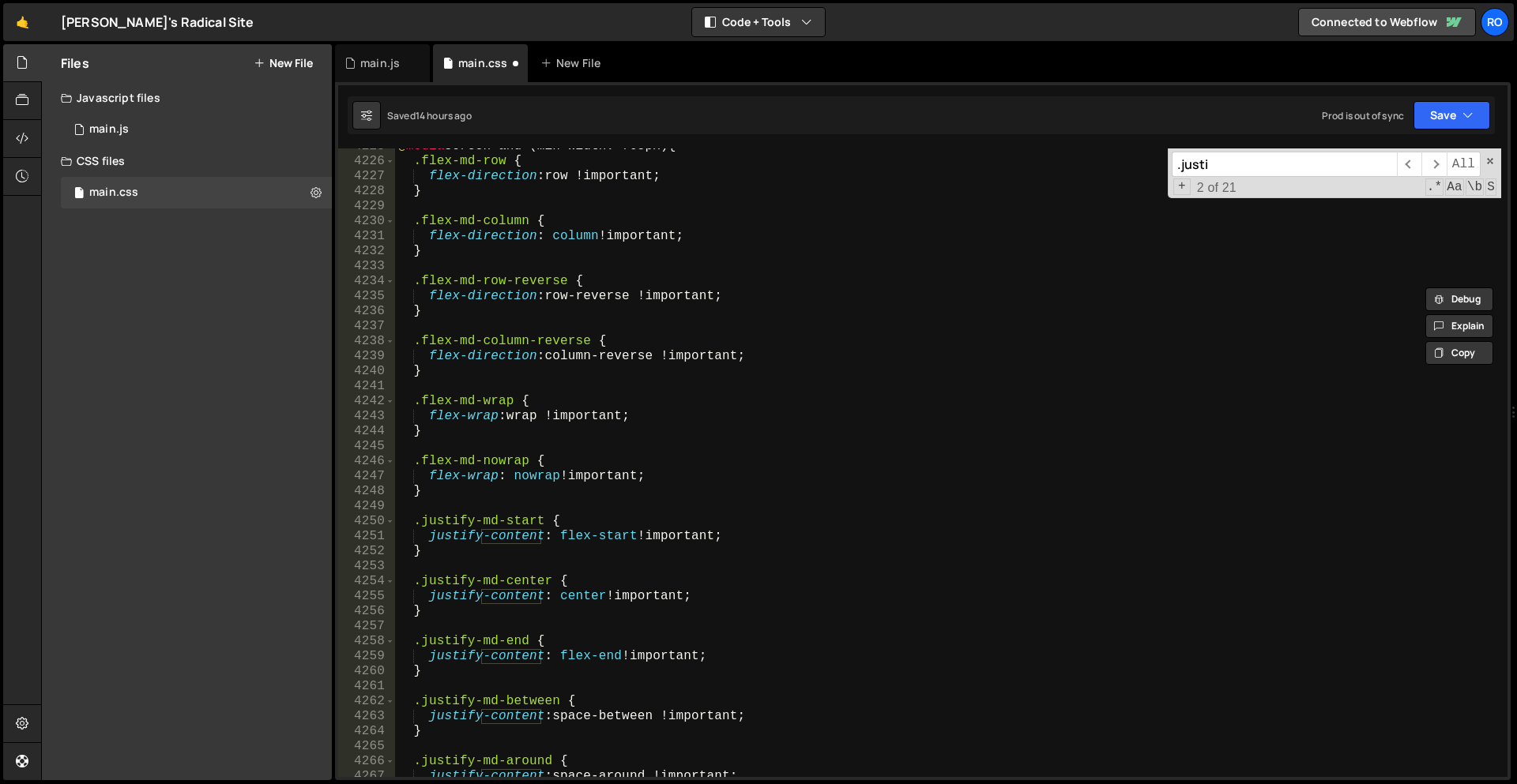
scroll to position [19193, 0]
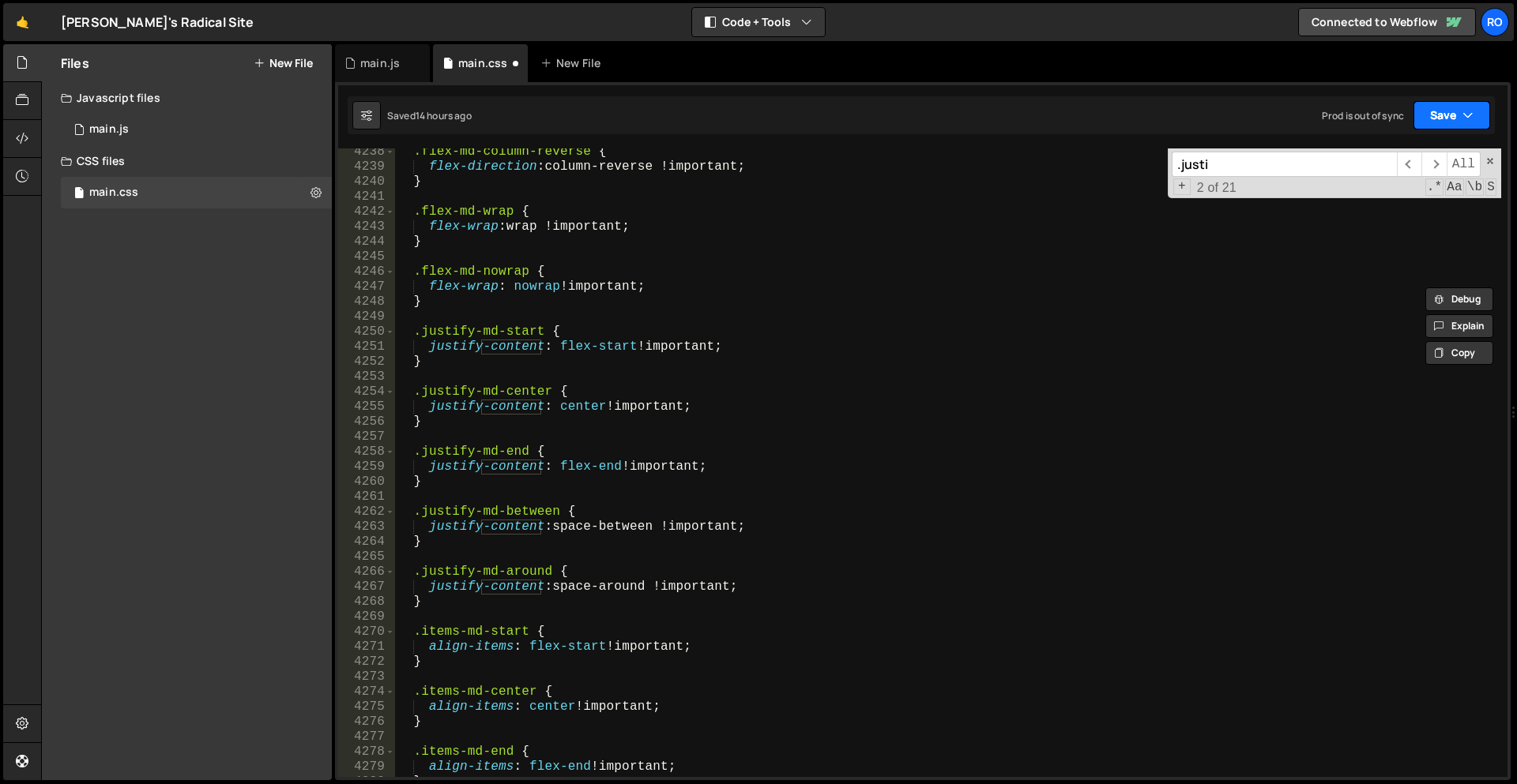
click at [1438, 116] on button "Save" at bounding box center [1452, 115] width 77 height 28
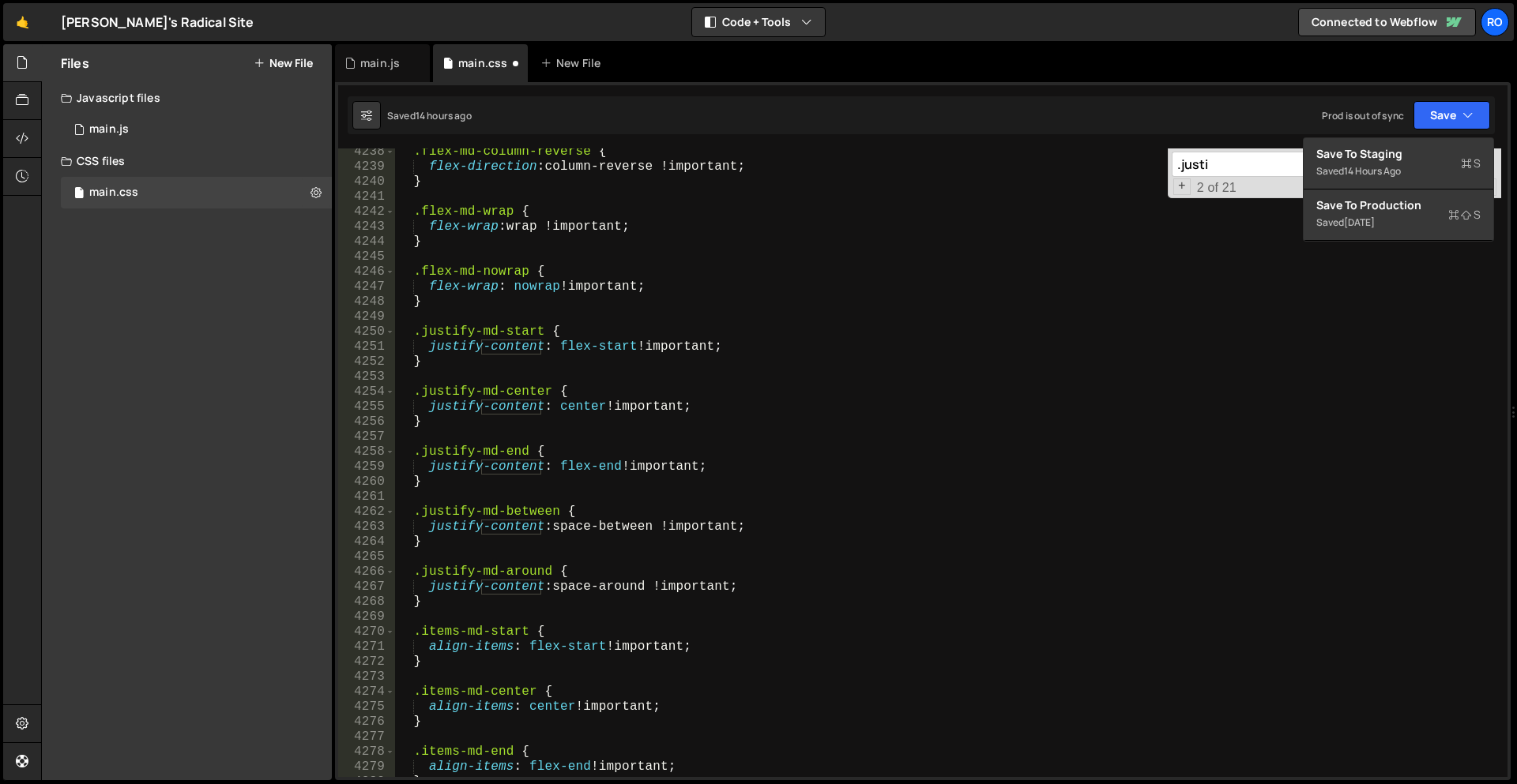
click at [858, 415] on div ".flex-md-column-reverse { flex-direction : column-reverse !important ; } .flex-…" at bounding box center [948, 474] width 1106 height 659
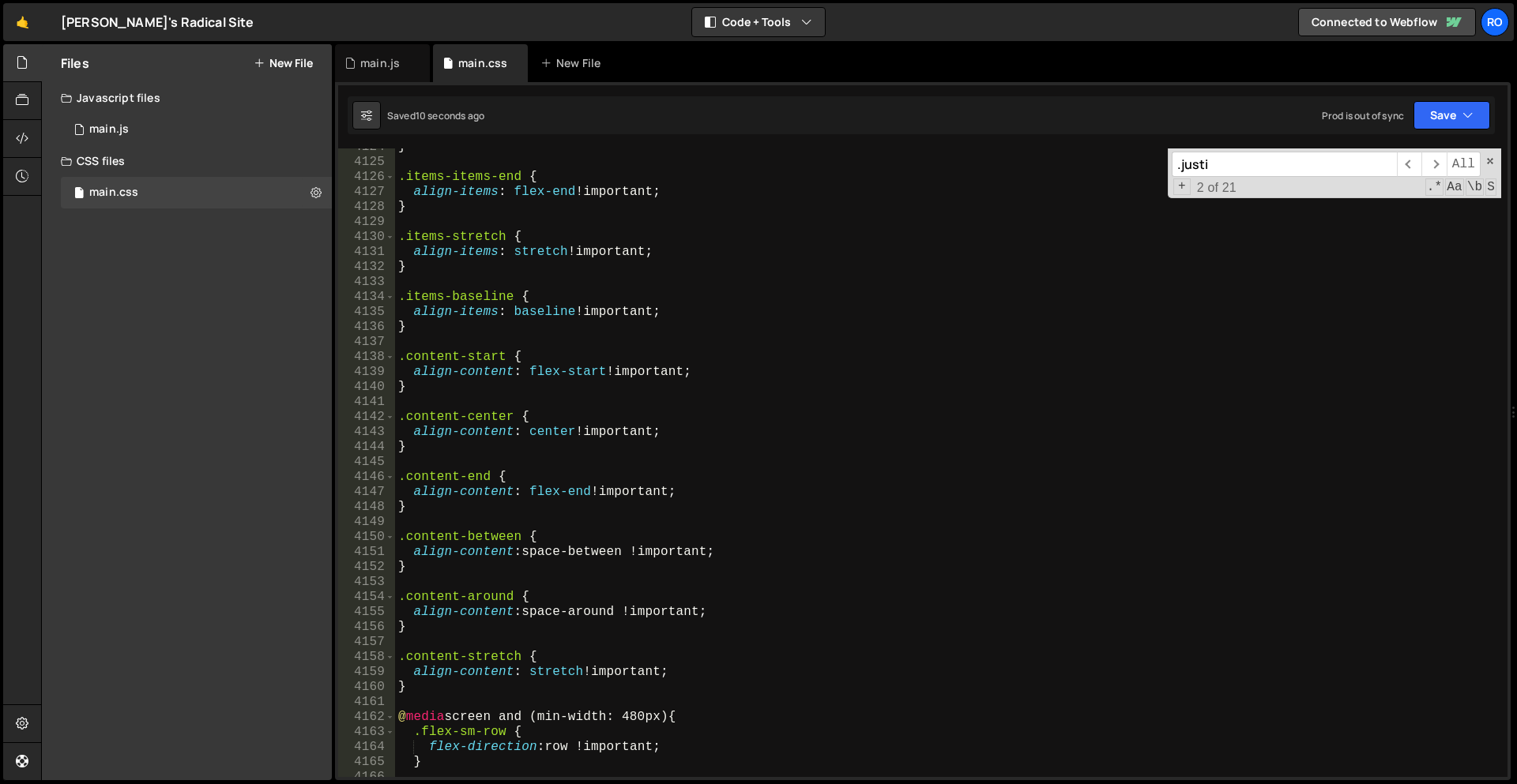
scroll to position [18621, 0]
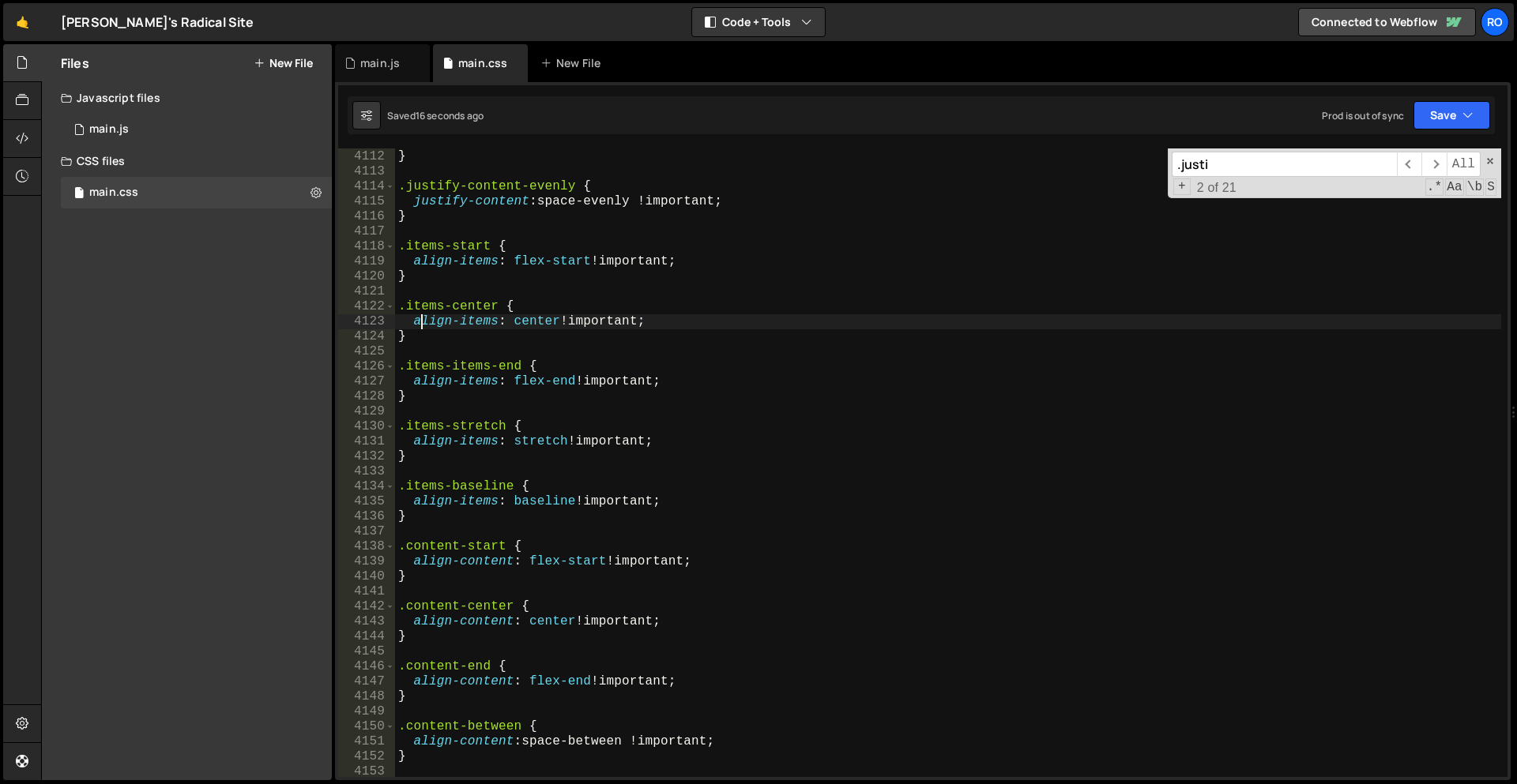
click at [419, 322] on div "justify-content : space-around !important ; } .justify-content-evenly { justify…" at bounding box center [948, 463] width 1106 height 659
click at [406, 305] on div "justify-content : space-around !important ; } .justify-content-evenly { justify…" at bounding box center [948, 463] width 1106 height 659
paste textarea "align"
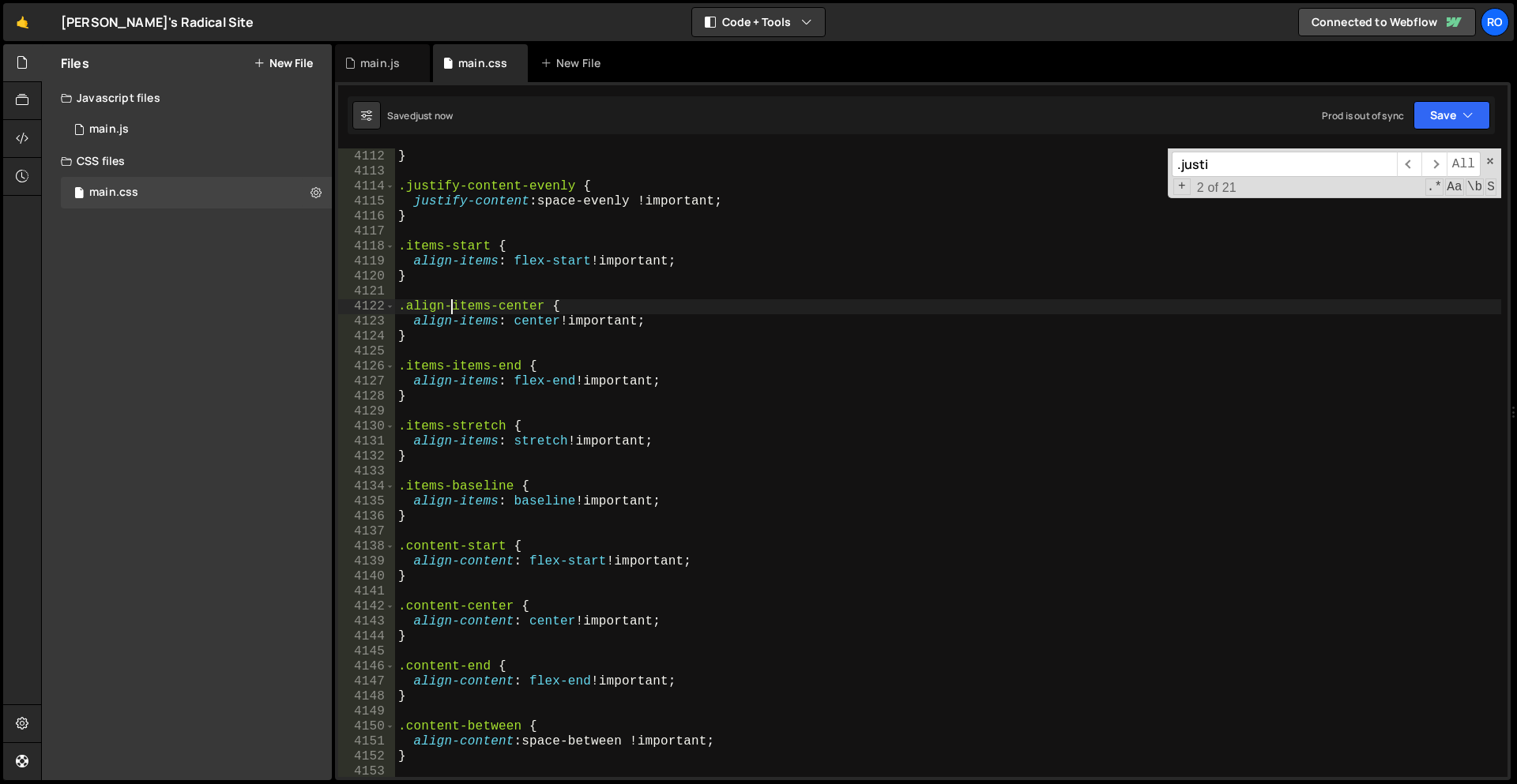
type textarea ".align-items-center {"
